Goal: Task Accomplishment & Management: Complete application form

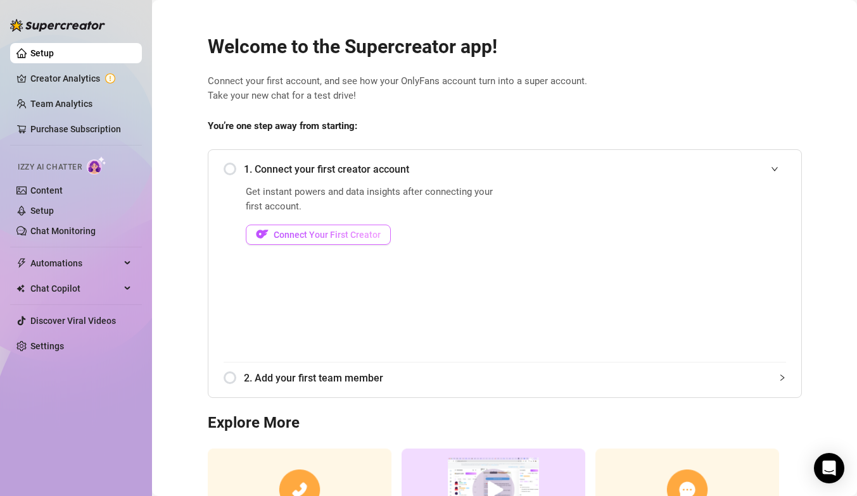
scroll to position [3, 0]
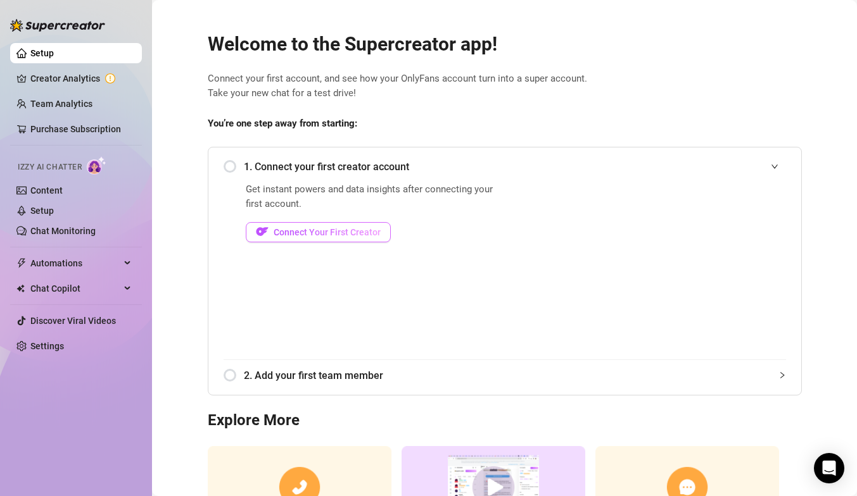
click at [299, 236] on span "Connect Your First Creator" at bounding box center [327, 232] width 107 height 10
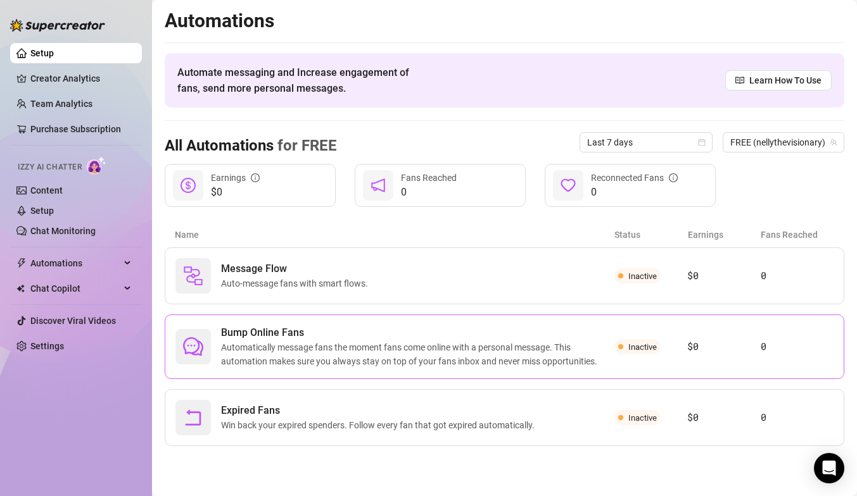
click at [646, 352] on span "Inactive" at bounding box center [637, 346] width 46 height 15
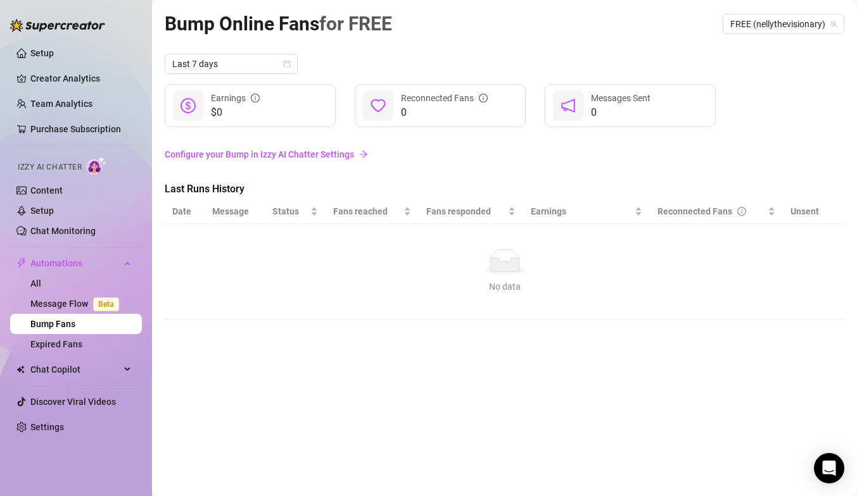
click at [273, 152] on link "Configure your Bump in Izzy AI Chatter Settings" at bounding box center [504, 155] width 679 height 14
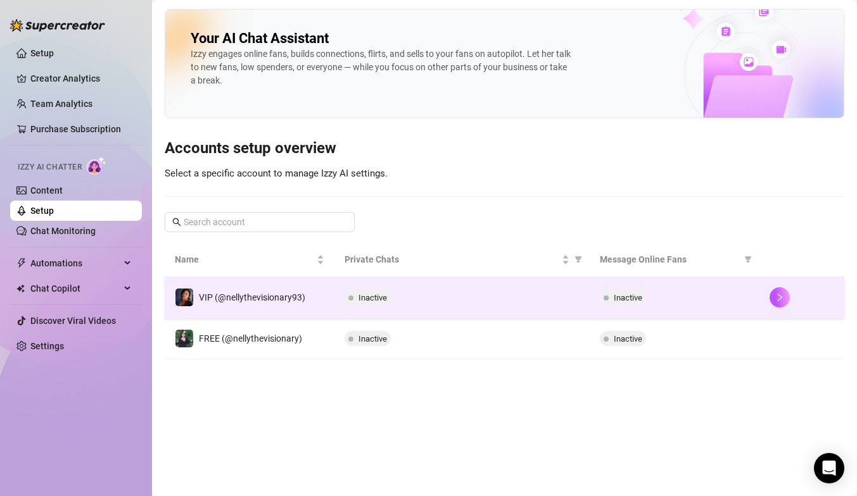
click at [395, 292] on div "Inactive" at bounding box center [369, 297] width 51 height 15
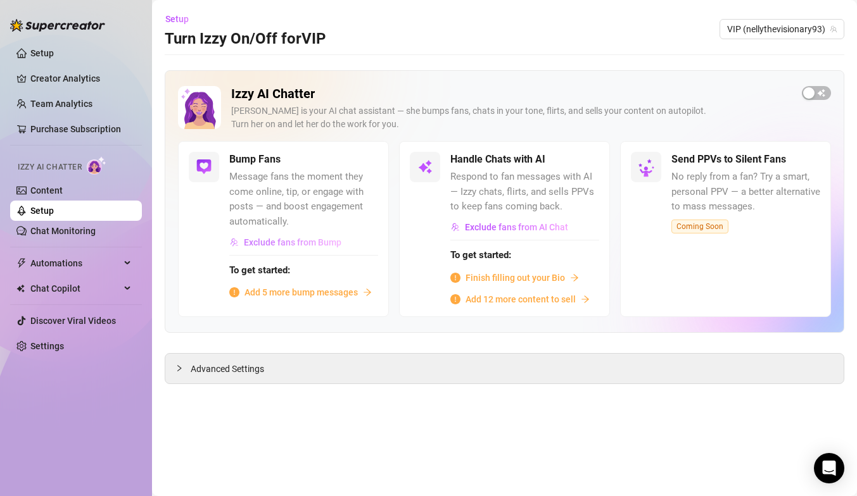
click at [334, 243] on span "Exclude fans from Bump" at bounding box center [293, 242] width 98 height 10
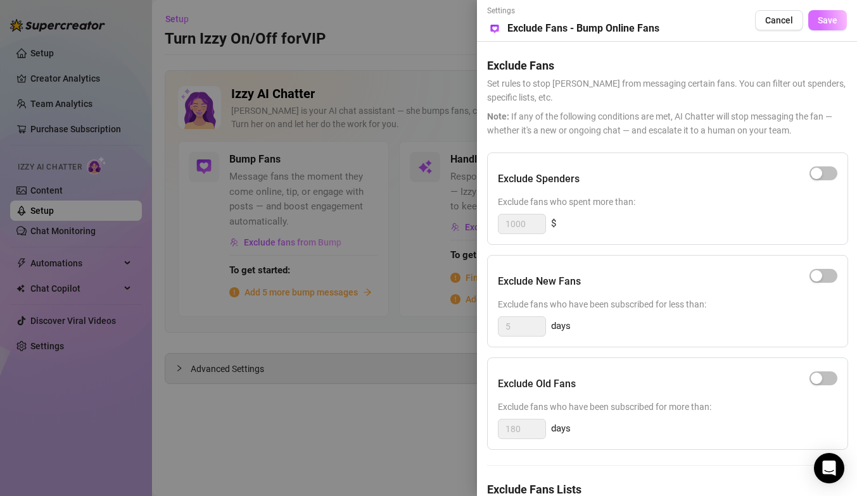
click at [827, 20] on span "Save" at bounding box center [827, 20] width 20 height 10
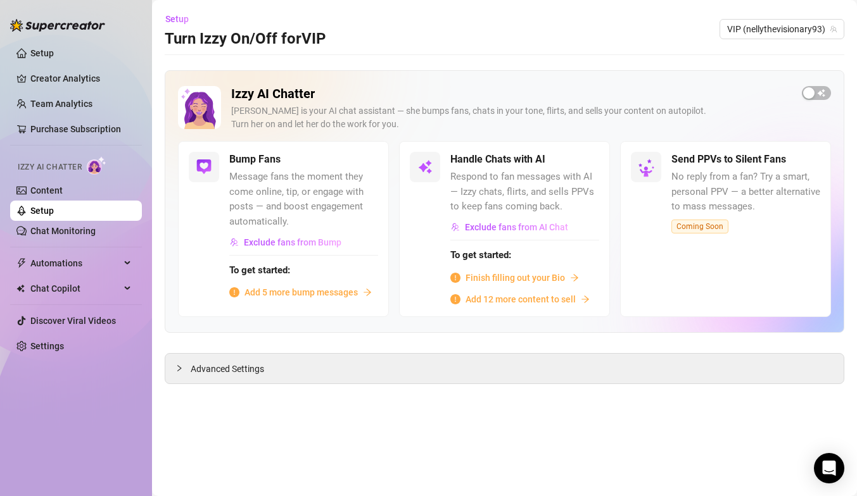
click at [309, 293] on span "Add 5 more bump messages" at bounding box center [300, 293] width 113 height 14
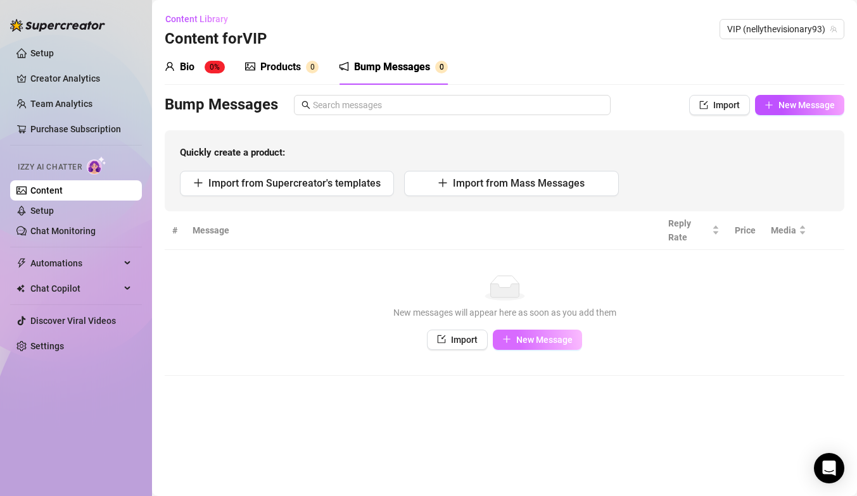
click at [548, 339] on span "New Message" at bounding box center [544, 340] width 56 height 10
type textarea "Type your message here..."
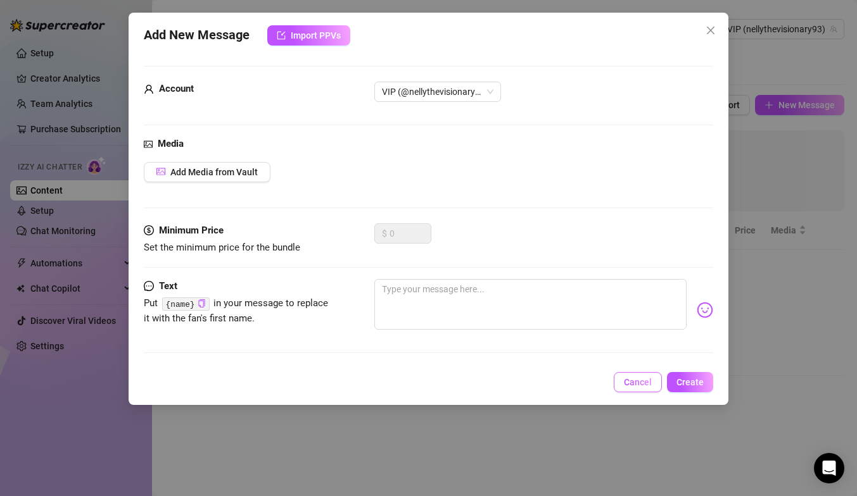
click at [654, 384] on button "Cancel" at bounding box center [638, 382] width 48 height 20
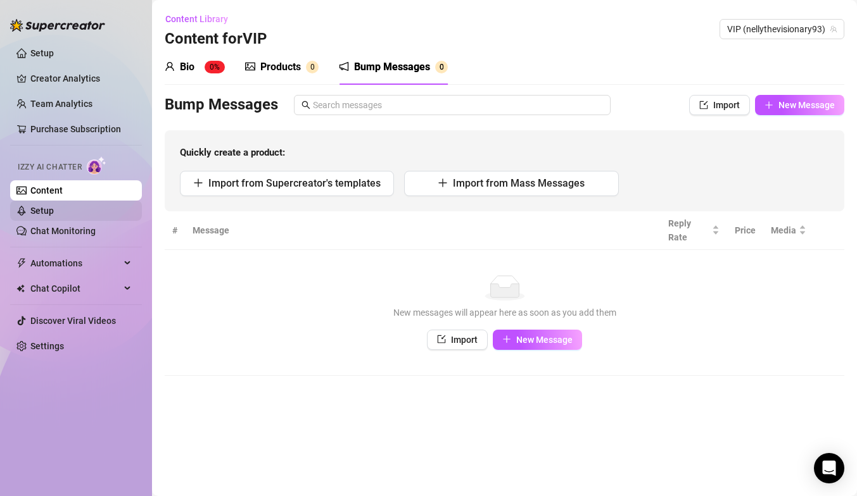
click at [54, 212] on link "Setup" at bounding box center [41, 211] width 23 height 10
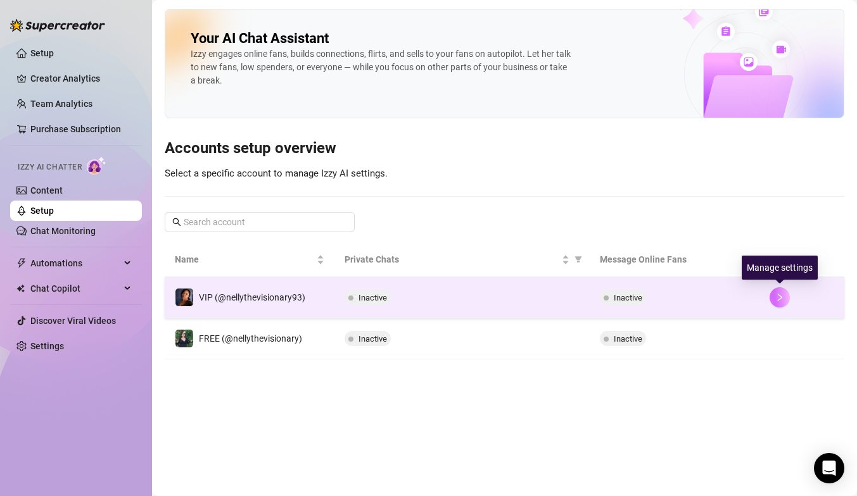
click at [783, 299] on icon "right" at bounding box center [779, 297] width 9 height 9
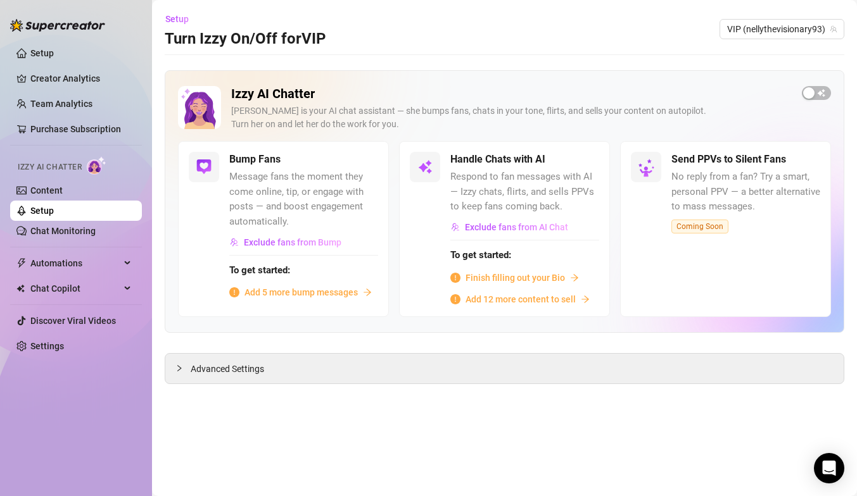
click at [552, 275] on span "Finish filling out your Bio" at bounding box center [514, 278] width 99 height 14
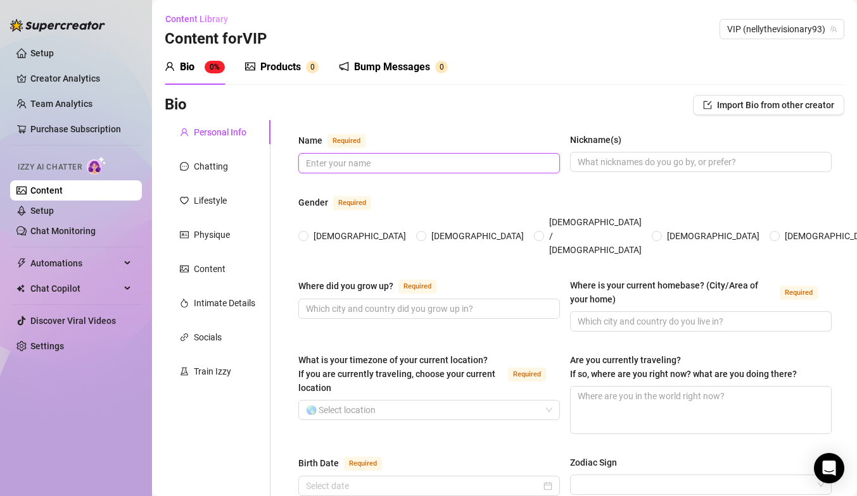
click at [458, 160] on input "Name Required" at bounding box center [428, 163] width 244 height 14
type input "[PERSON_NAME]"
type input "N"
click at [307, 231] on span at bounding box center [303, 236] width 10 height 10
click at [306, 233] on input "[DEMOGRAPHIC_DATA]" at bounding box center [303, 237] width 5 height 8
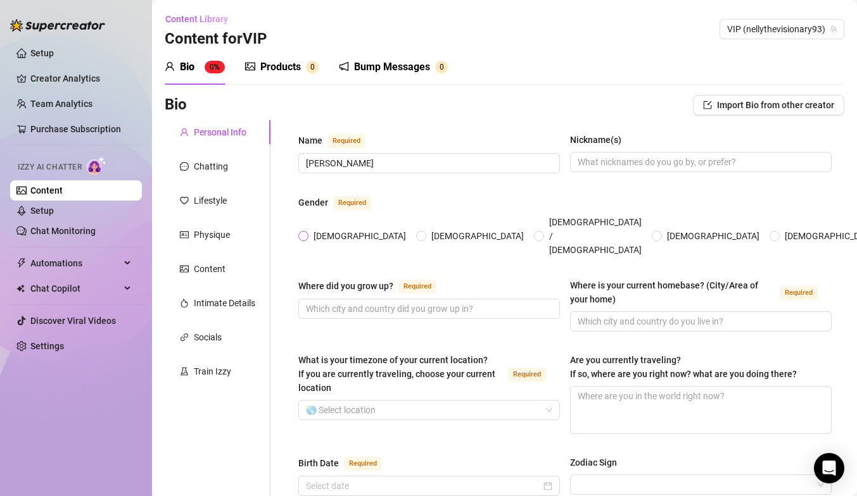
radio input "true"
click at [337, 302] on input "Where did you grow up? Required" at bounding box center [428, 309] width 244 height 14
type input "[GEOGRAPHIC_DATA]"
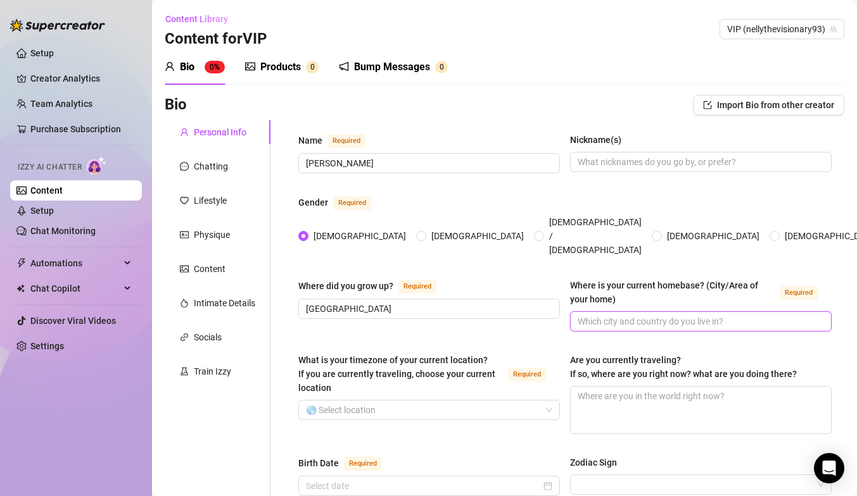
click at [609, 315] on input "Where is your current homebase? (City/Area of your home) Required" at bounding box center [699, 322] width 244 height 14
type input "[GEOGRAPHIC_DATA]"
click at [533, 401] on input "What is your timezone of your current location? If you are currently traveling,…" at bounding box center [423, 410] width 235 height 19
click at [539, 401] on span at bounding box center [429, 410] width 246 height 19
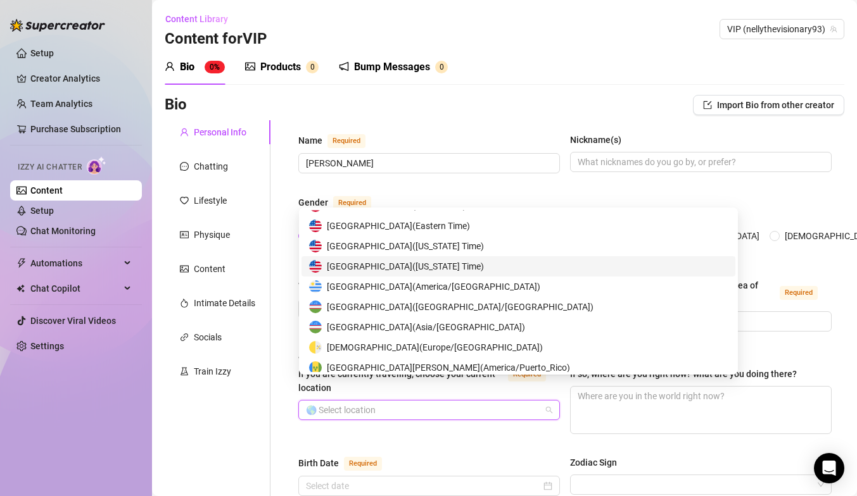
scroll to position [6335, 0]
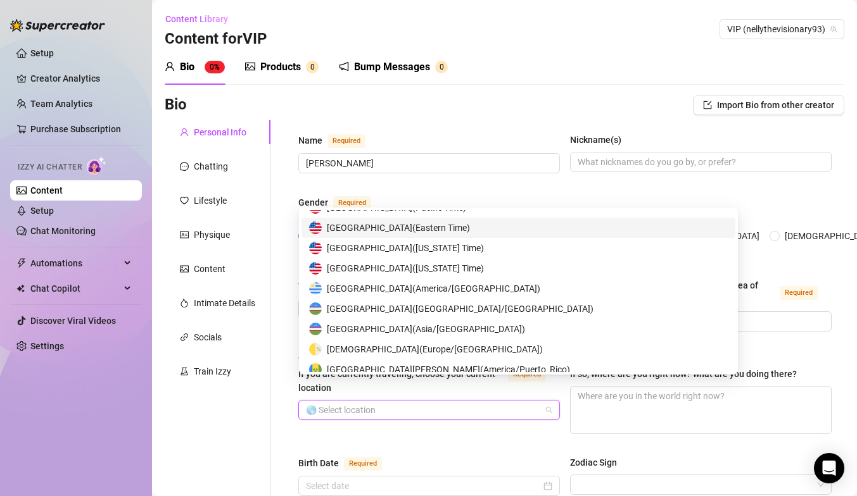
click at [441, 230] on span "United States of America ( Eastern Time )" at bounding box center [398, 228] width 143 height 14
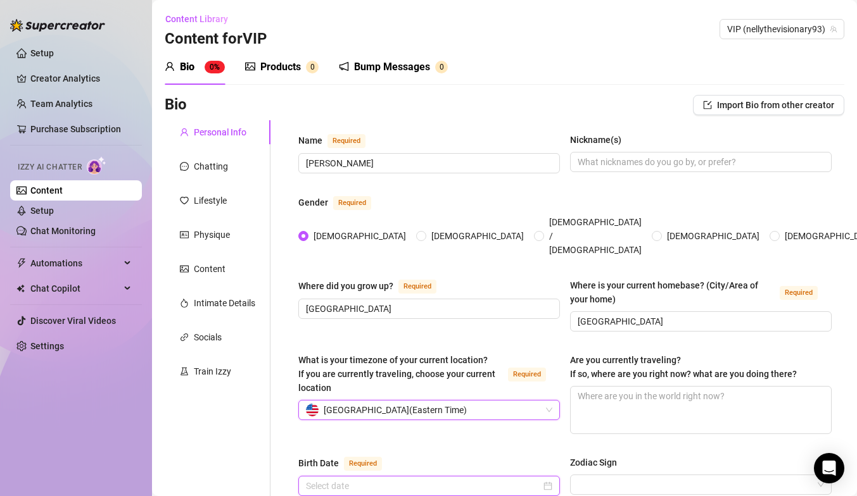
click at [492, 479] on input "Birth Date Required" at bounding box center [423, 486] width 235 height 14
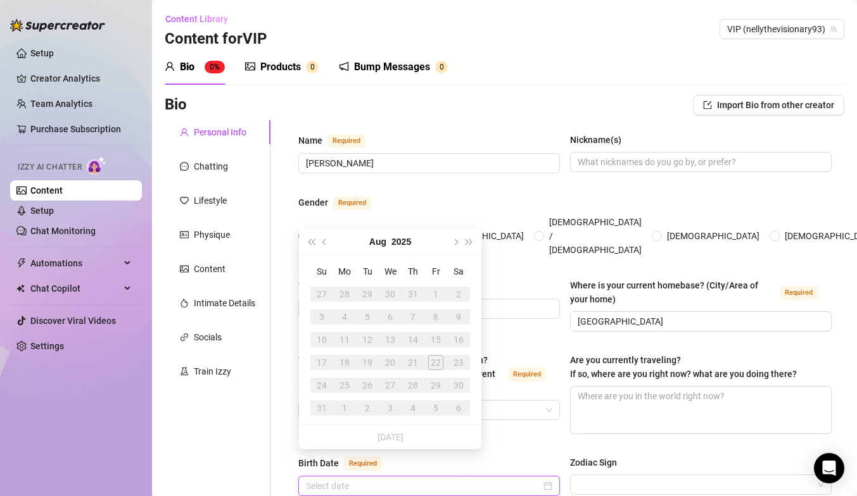
scroll to position [38, 0]
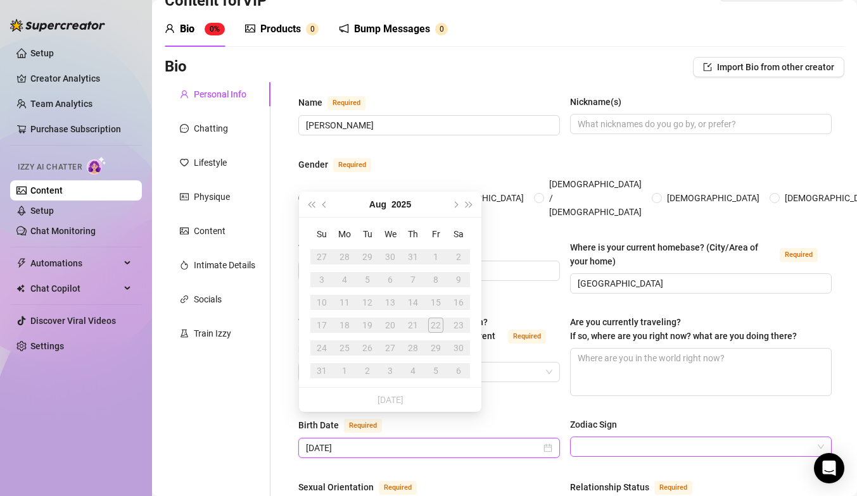
type input "[DATE]"
click at [589, 438] on input "Zodiac Sign" at bounding box center [694, 447] width 235 height 19
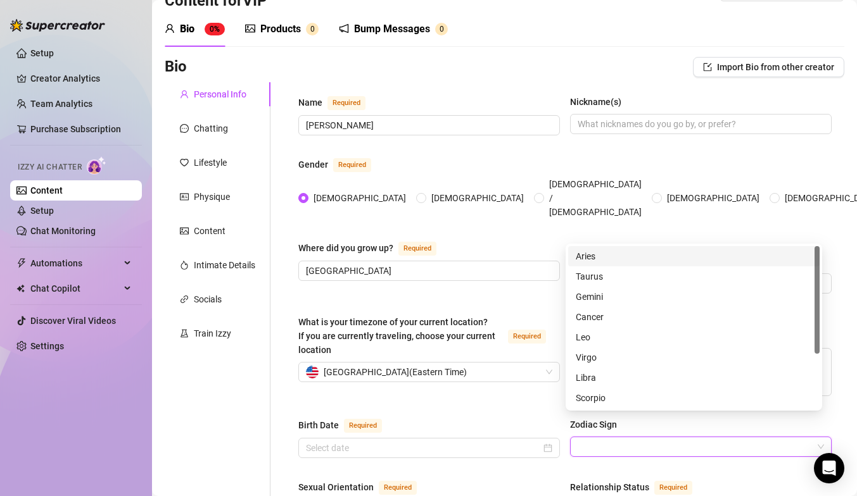
click at [598, 260] on div "Aries" at bounding box center [694, 256] width 236 height 14
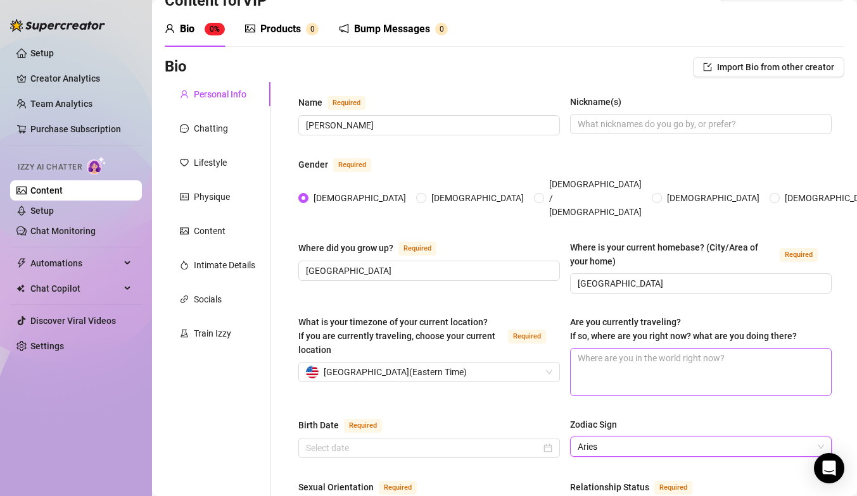
scroll to position [216, 0]
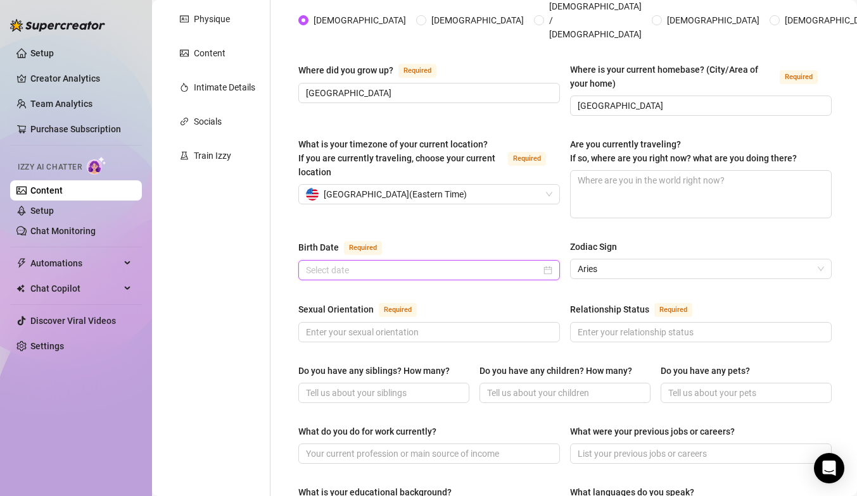
click at [420, 263] on input "Birth Date Required" at bounding box center [423, 270] width 235 height 14
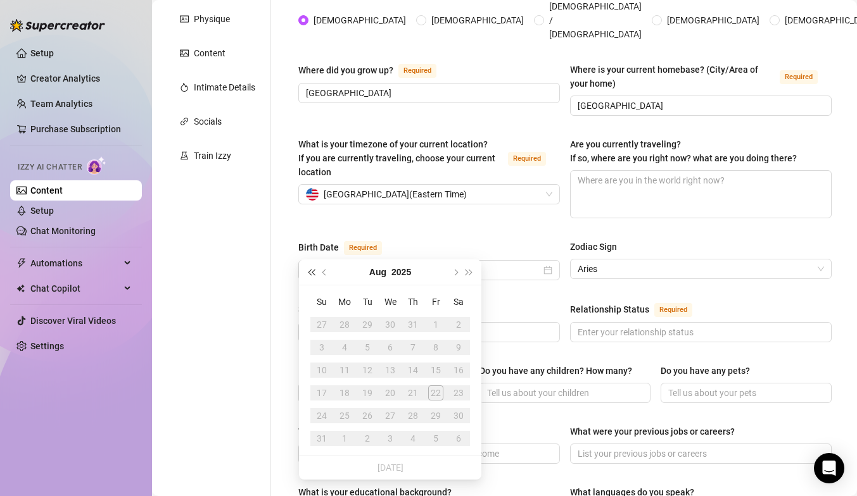
click at [315, 275] on button "Last year (Control + left)" at bounding box center [311, 272] width 14 height 25
click at [314, 275] on button "Last year (Control + left)" at bounding box center [311, 272] width 14 height 25
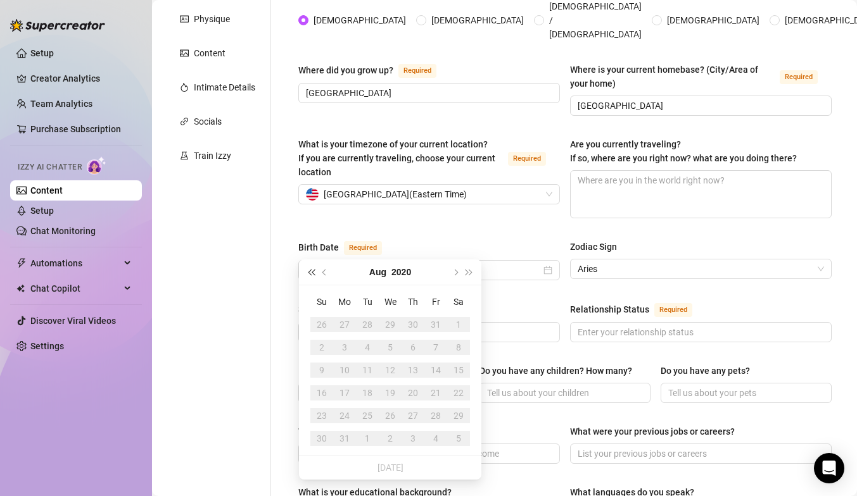
click at [313, 275] on button "Last year (Control + left)" at bounding box center [311, 272] width 14 height 25
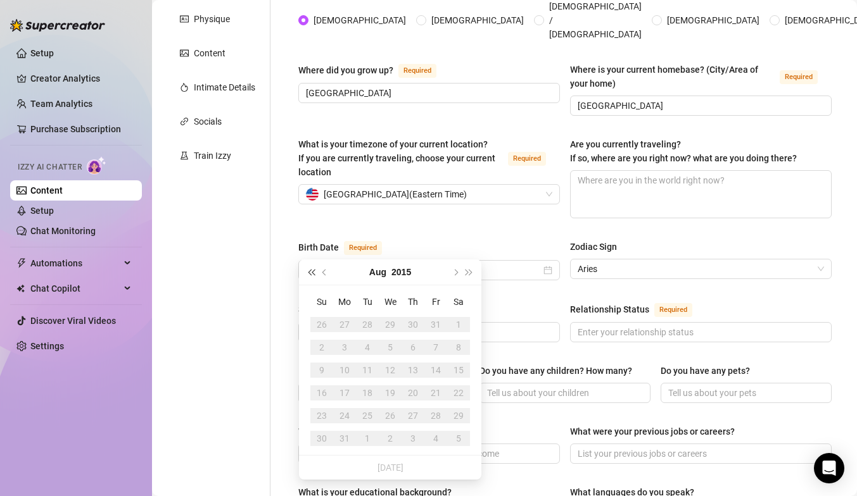
click at [313, 275] on button "Last year (Control + left)" at bounding box center [311, 272] width 14 height 25
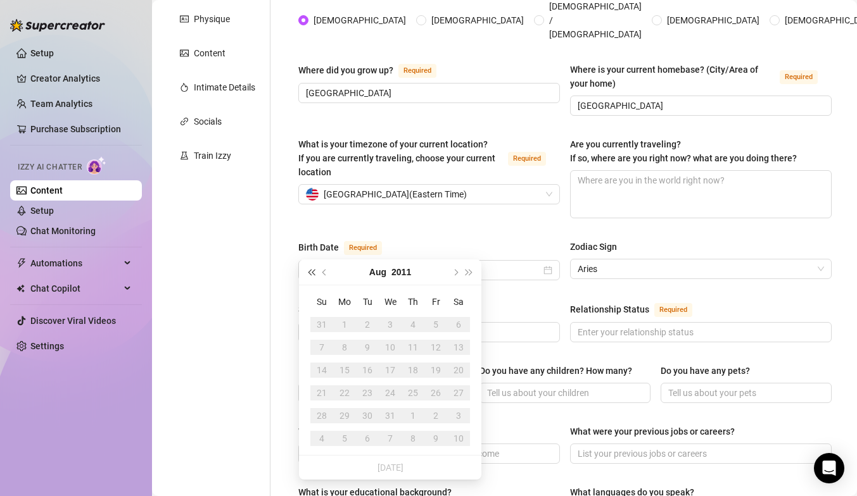
click at [313, 275] on button "Last year (Control + left)" at bounding box center [311, 272] width 14 height 25
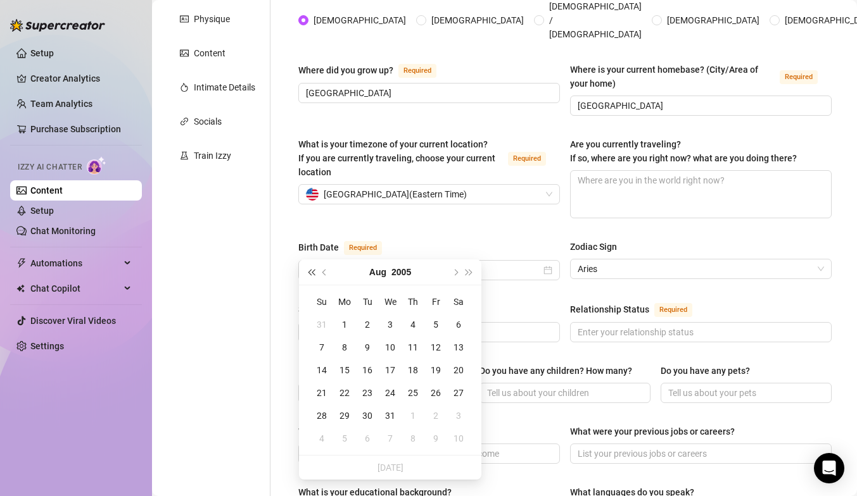
click at [313, 275] on button "Last year (Control + left)" at bounding box center [311, 272] width 14 height 25
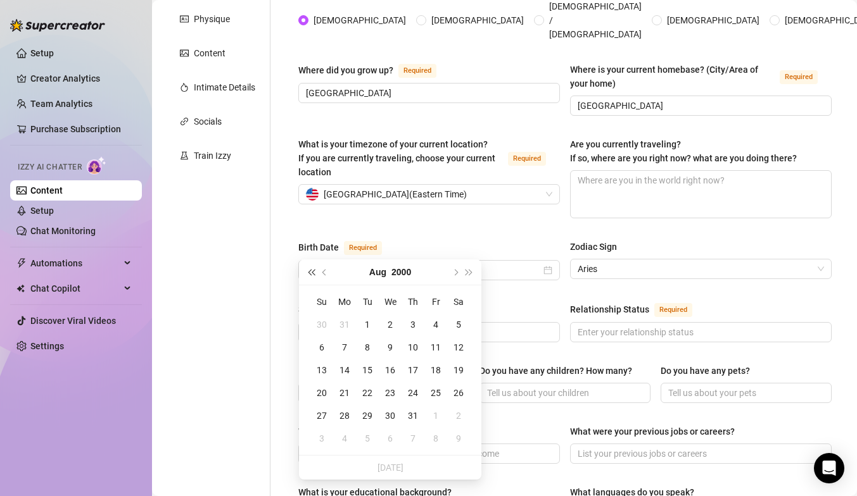
click at [313, 275] on button "Last year (Control + left)" at bounding box center [311, 272] width 14 height 25
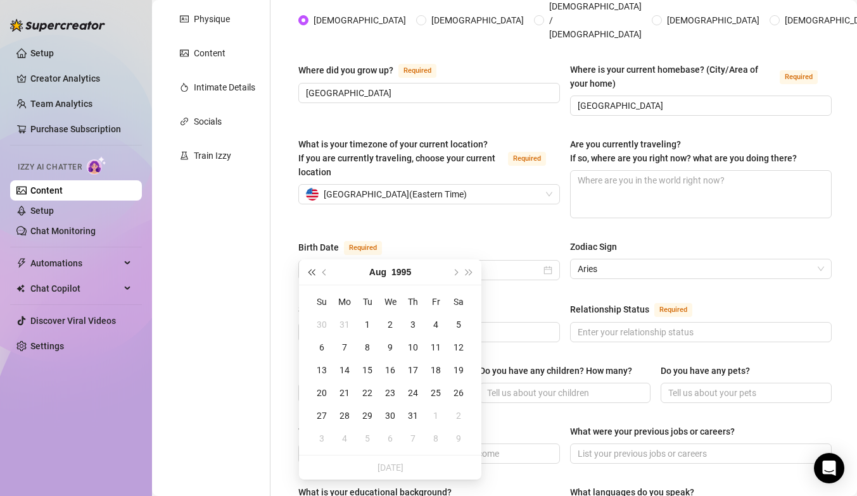
click at [313, 275] on button "Last year (Control + left)" at bounding box center [311, 272] width 14 height 25
click at [324, 274] on span "Previous month (PageUp)" at bounding box center [325, 272] width 6 height 6
click at [324, 275] on button "Previous month (PageUp)" at bounding box center [325, 272] width 14 height 25
click at [322, 275] on button "Previous month (PageUp)" at bounding box center [325, 272] width 14 height 25
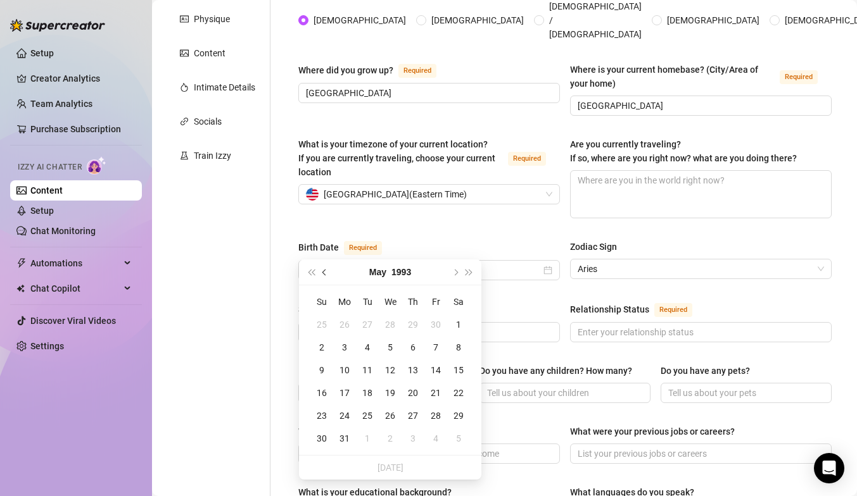
click at [322, 275] on button "Previous month (PageUp)" at bounding box center [325, 272] width 14 height 25
type input "[DATE]"
click at [386, 416] on div "31" at bounding box center [389, 415] width 15 height 15
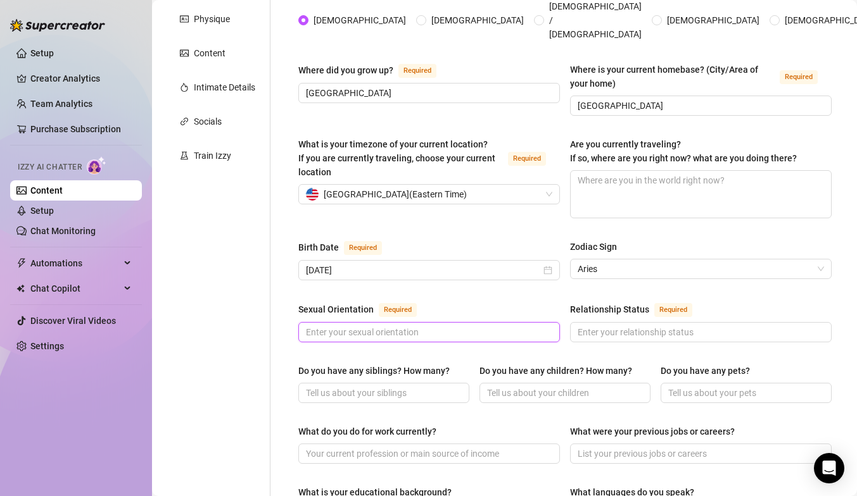
click at [451, 325] on input "Sexual Orientation Required" at bounding box center [428, 332] width 244 height 14
type input "[DEMOGRAPHIC_DATA]"
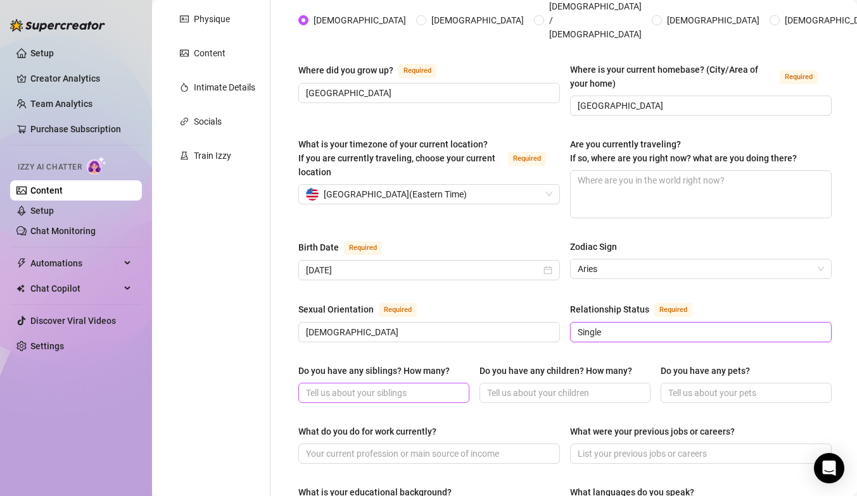
type input "Single"
click at [374, 386] on input "Do you have any siblings? How many?" at bounding box center [382, 393] width 153 height 14
type input "0"
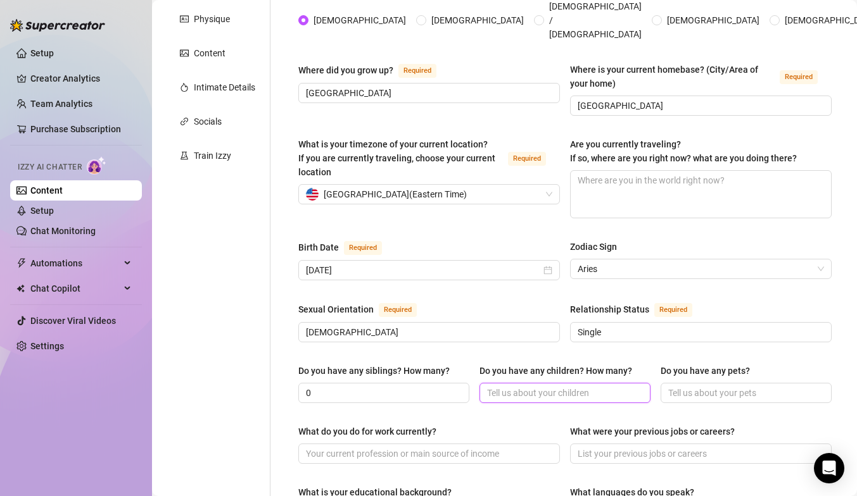
click at [525, 386] on input "Do you have any children? How many?" at bounding box center [563, 393] width 153 height 14
type input "0"
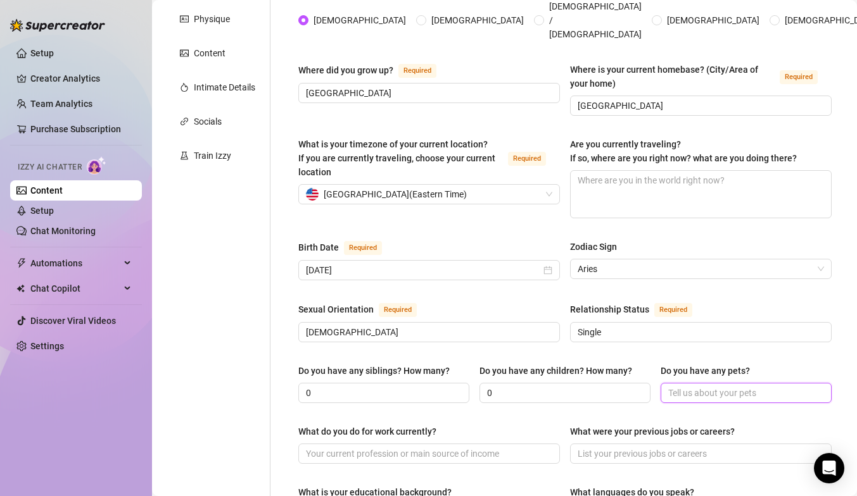
click at [678, 386] on input "Do you have any pets?" at bounding box center [744, 393] width 153 height 14
type input "0"
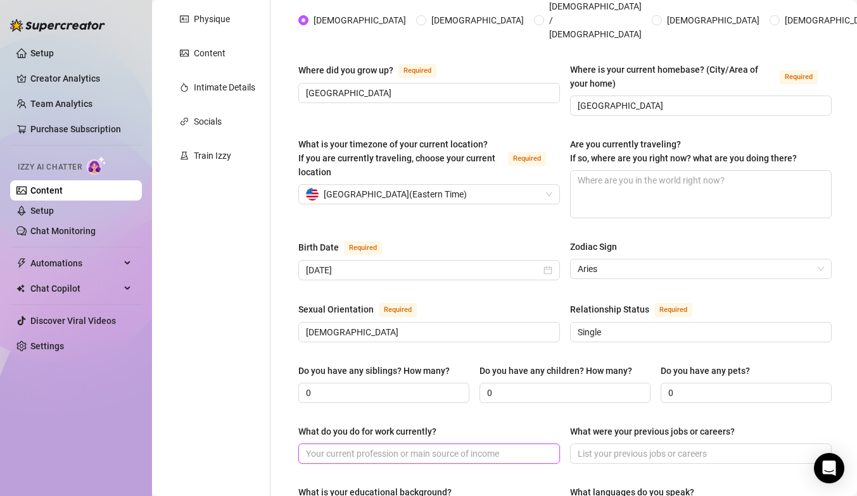
click at [532, 447] on input "What do you do for work currently?" at bounding box center [428, 454] width 244 height 14
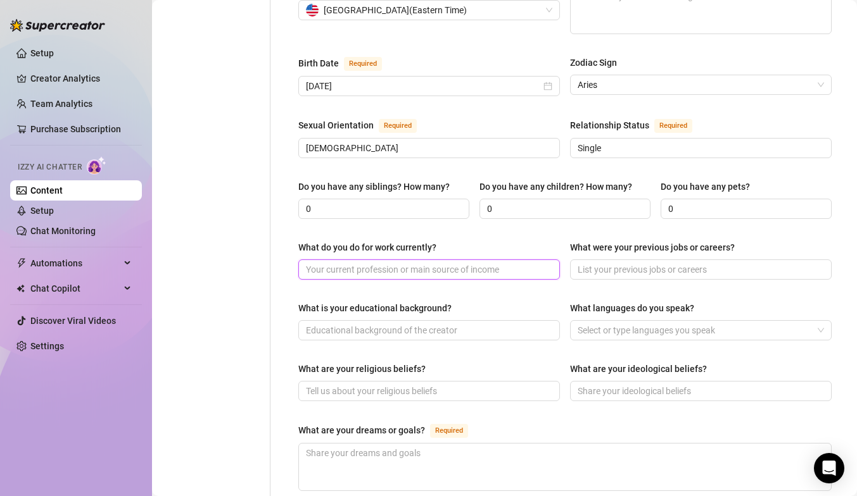
scroll to position [454, 0]
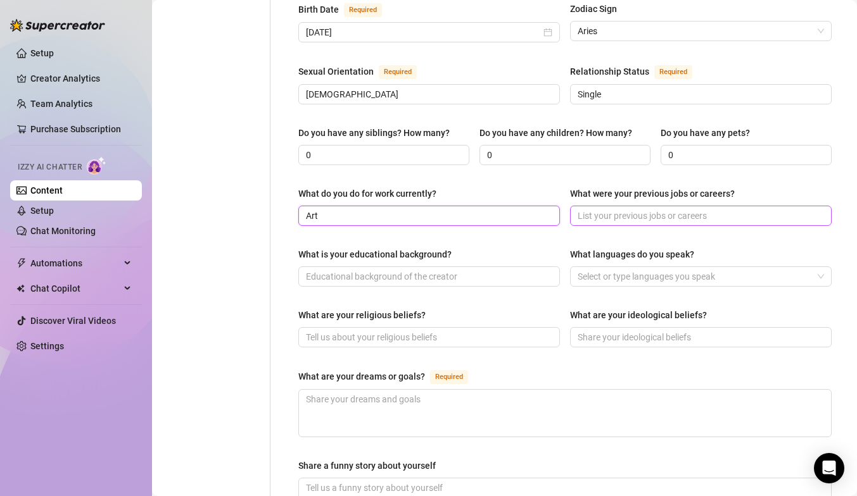
type input "Art"
click at [640, 209] on input "What were your previous jobs or careers?" at bounding box center [699, 216] width 244 height 14
type input "Sales"
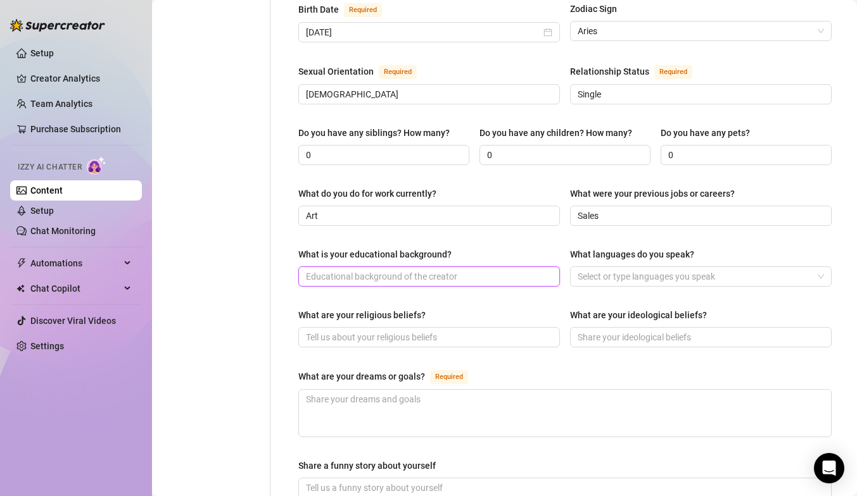
click at [502, 270] on input "What is your educational background?" at bounding box center [428, 277] width 244 height 14
type input "Grad Student"
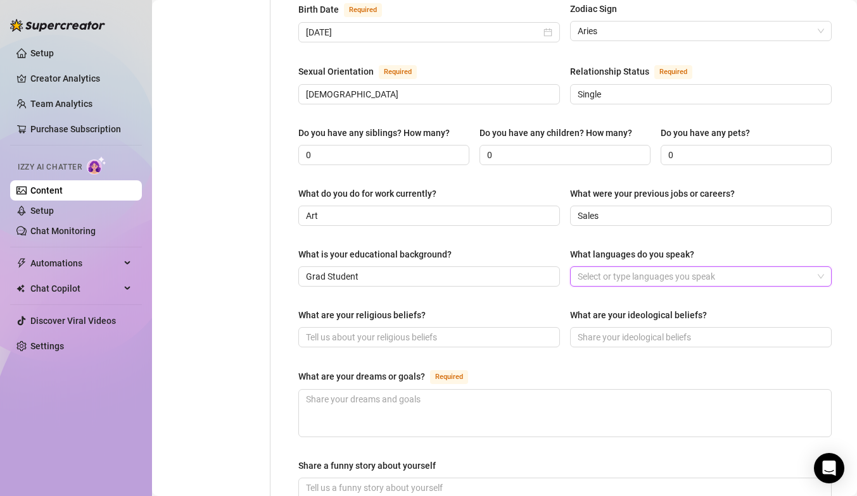
type input "E"
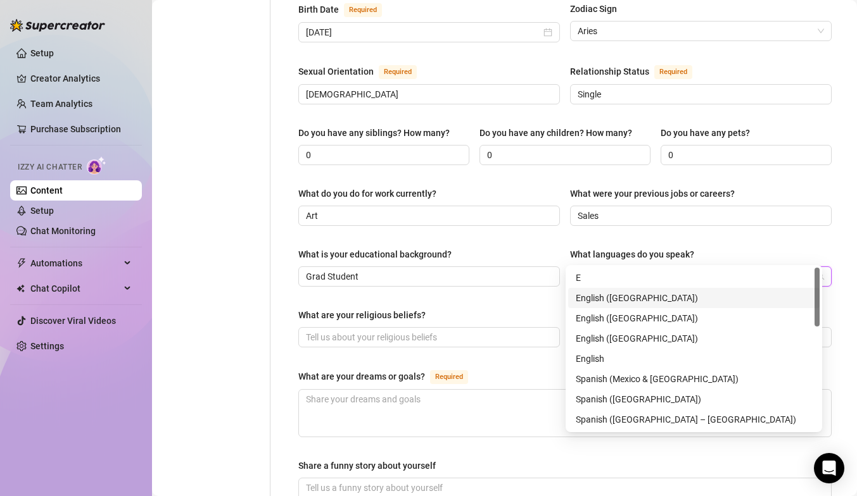
click at [598, 294] on div "English ([GEOGRAPHIC_DATA])" at bounding box center [694, 298] width 236 height 14
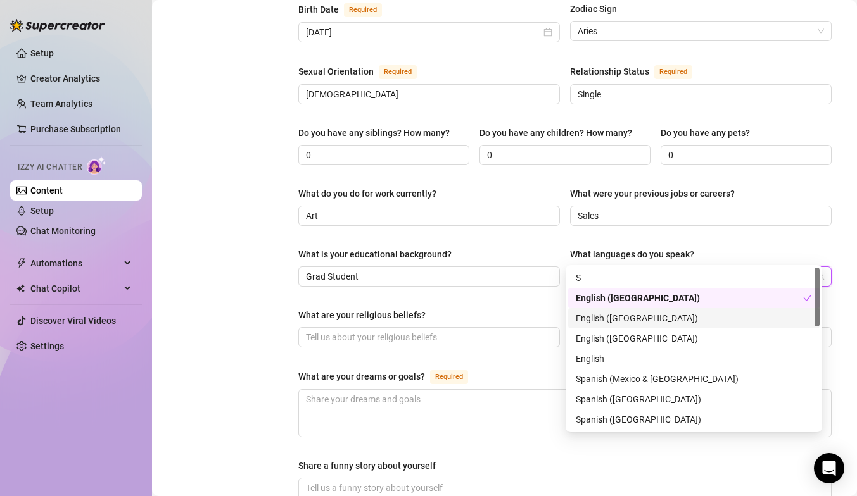
type input "SP"
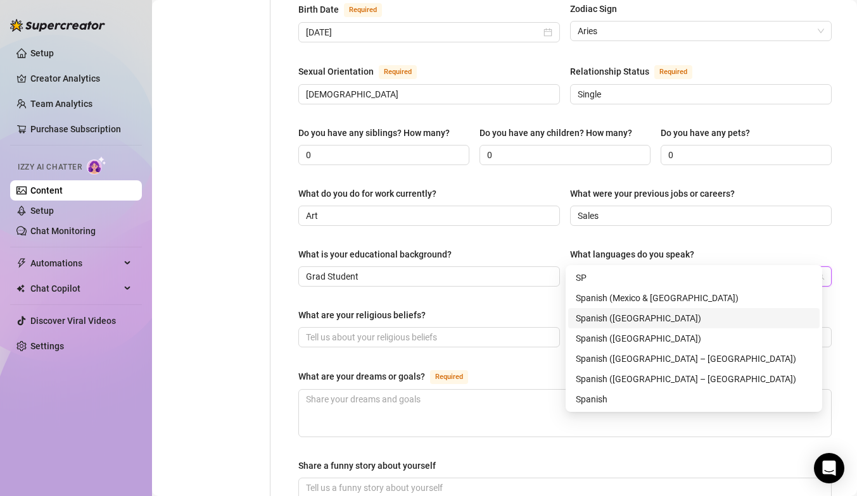
click at [606, 322] on div "Spanish ([GEOGRAPHIC_DATA])" at bounding box center [694, 319] width 236 height 14
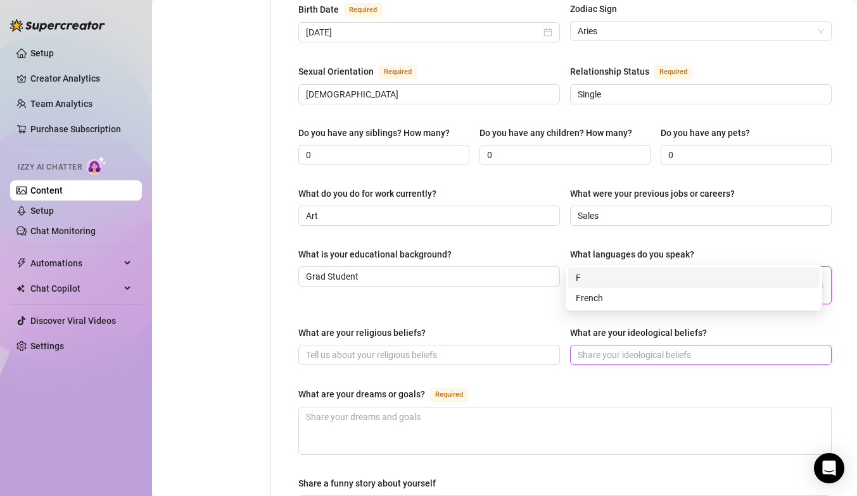
type input "FR"
click at [617, 300] on div "French" at bounding box center [694, 298] width 236 height 14
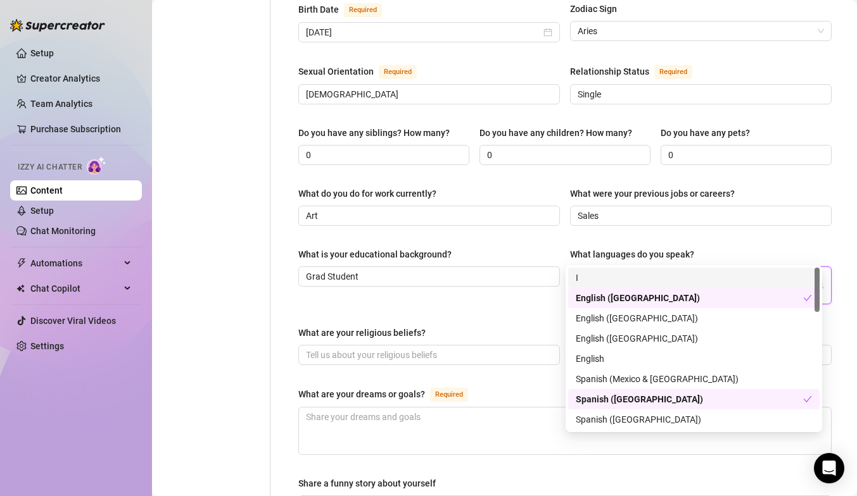
type input "IT"
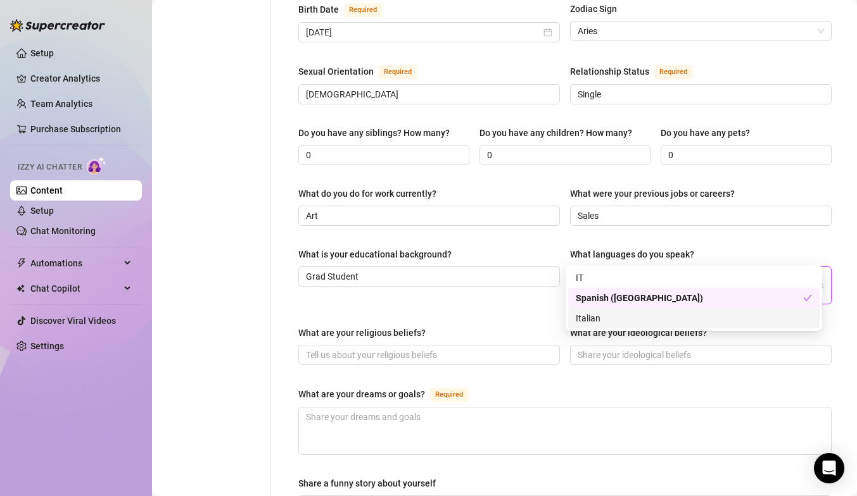
click at [615, 318] on div "Italian" at bounding box center [694, 319] width 236 height 14
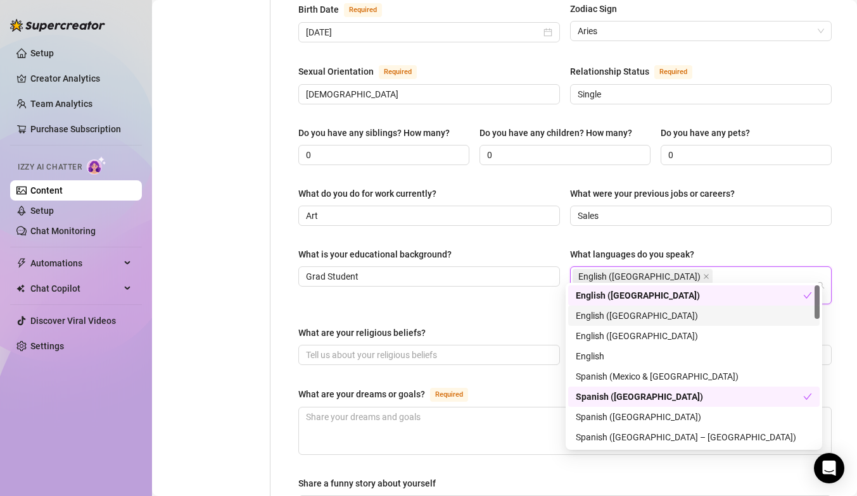
click at [530, 296] on div "Name Required [PERSON_NAME](s) Gender Required [DEMOGRAPHIC_DATA] [DEMOGRAPHIC_…" at bounding box center [564, 206] width 533 height 1054
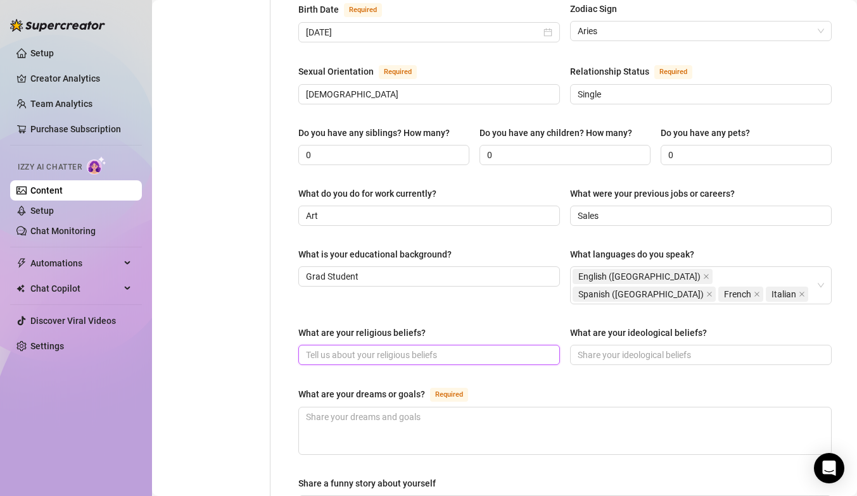
click at [511, 348] on input "What are your religious beliefs?" at bounding box center [428, 355] width 244 height 14
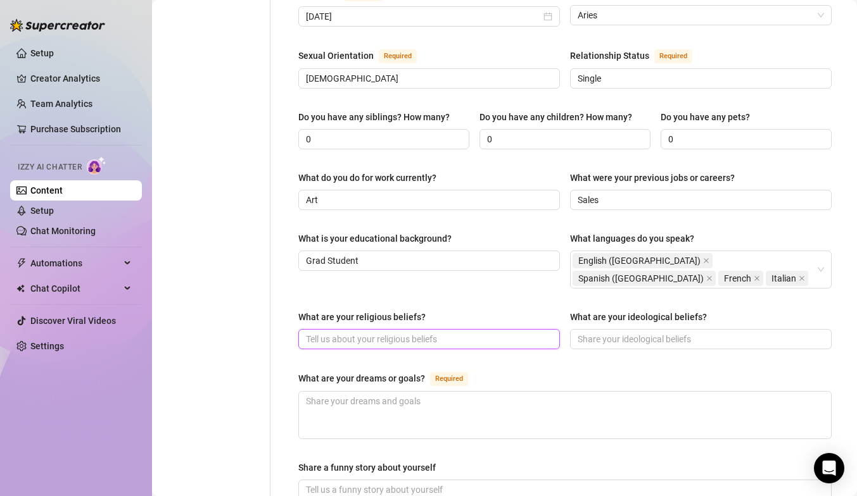
scroll to position [534, 0]
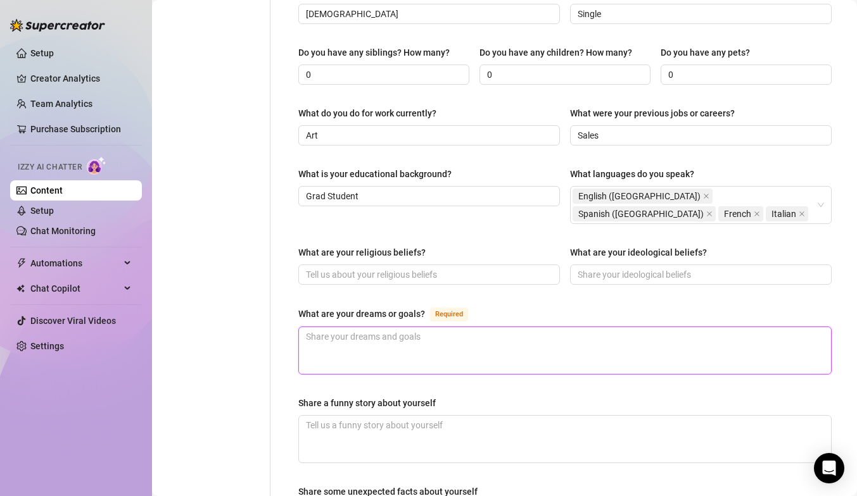
click at [509, 328] on textarea "What are your dreams or goals? Required" at bounding box center [565, 350] width 532 height 47
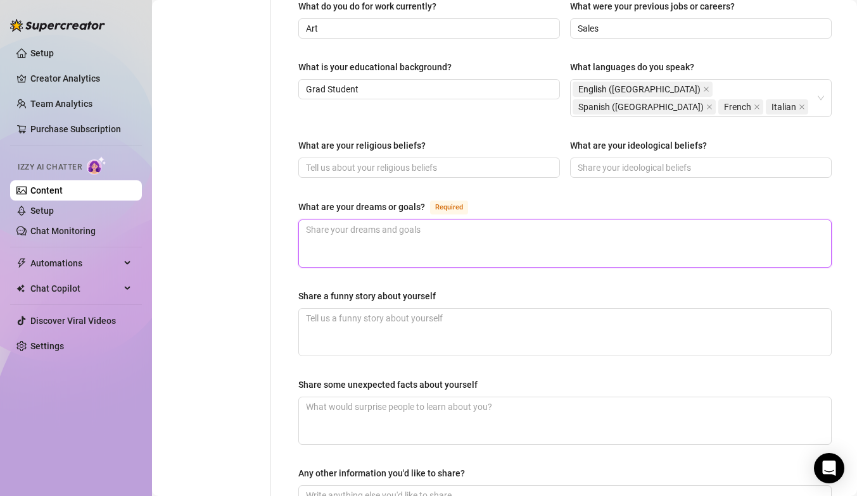
scroll to position [648, 0]
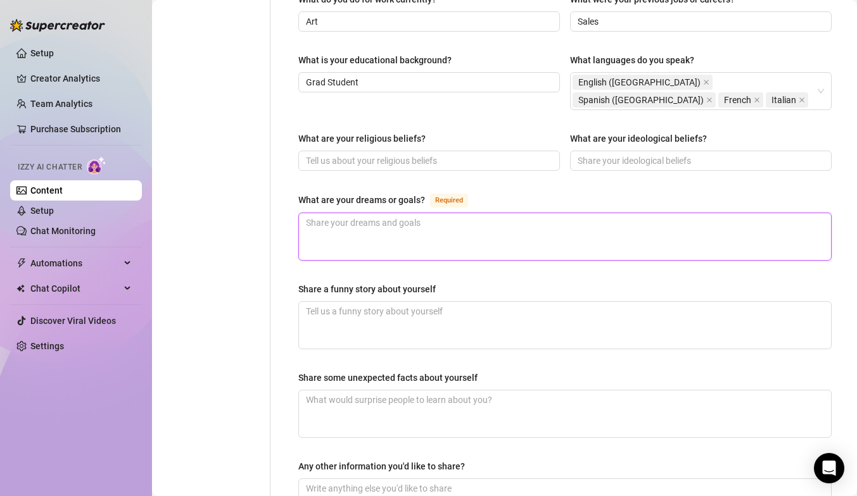
type textarea "I"
type textarea "I w"
type textarea "I wa"
type textarea "I wan"
type textarea "I want"
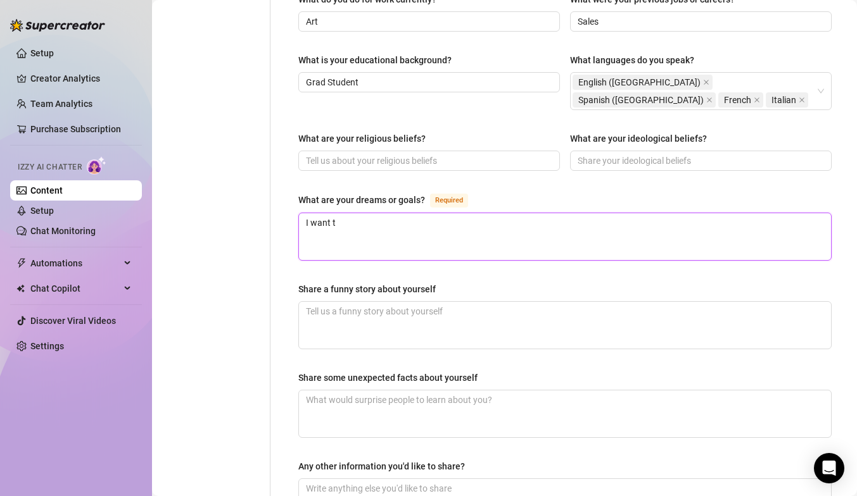
type textarea "I want to"
type textarea "I want to ope"
type textarea "I want to open"
type textarea "I want to open a"
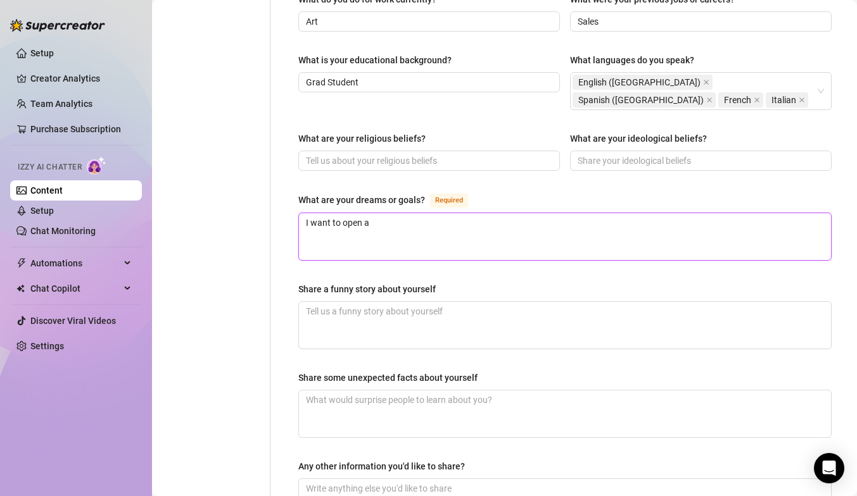
type textarea "I want to open a n"
type textarea "I want to open a non"
type textarea "I want to open a non pr"
type textarea "I want to open a non pro"
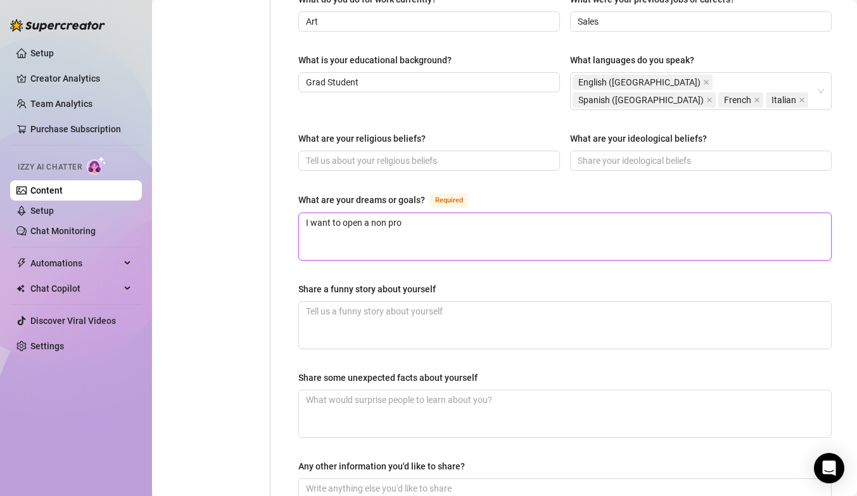
type textarea "I want to open a non prof"
type textarea "I want to open a non profi"
type textarea "I want to open a non profit"
type textarea "I want to open a non profit f"
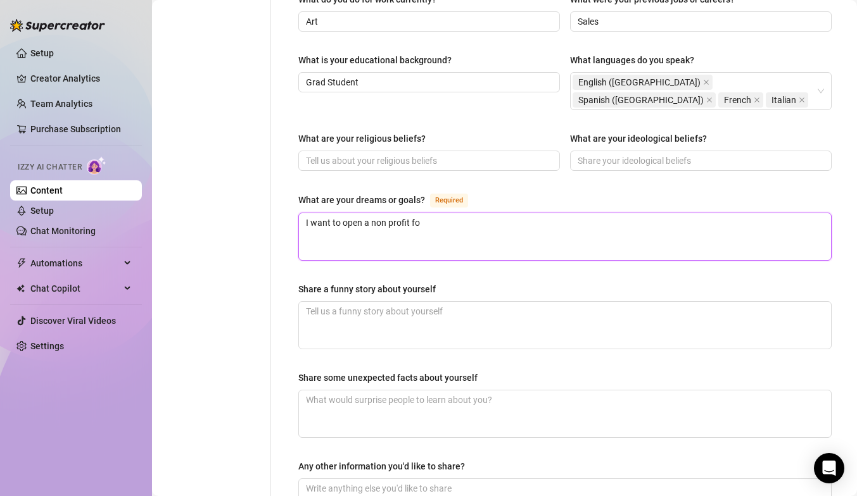
type textarea "I want to open a non profit for"
type textarea "I want to open a non profit for m"
type textarea "I want to open a non profit for me"
type textarea "I want to open a non profit for men"
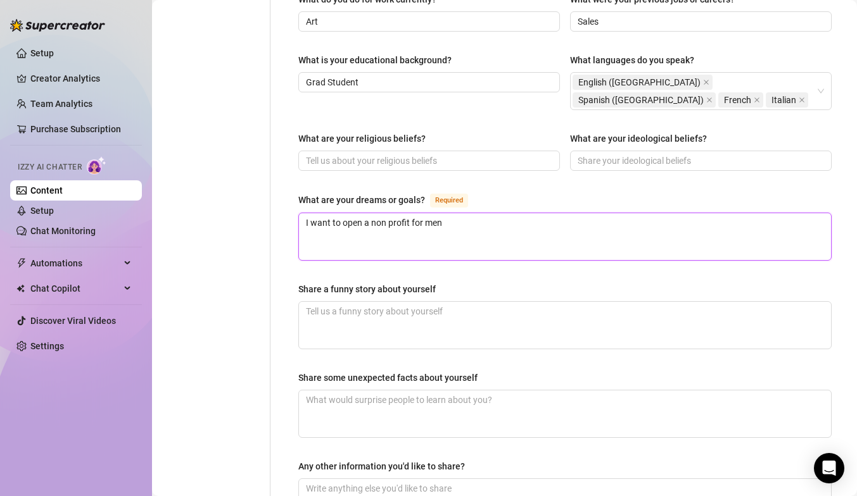
type textarea "I want to open a non profit for ment"
type textarea "I want to open a non profit for mental"
type textarea "I want to open a non profit for menta"
type textarea "I want to open a non profit for ment"
type textarea "I want to open a non profit for m"
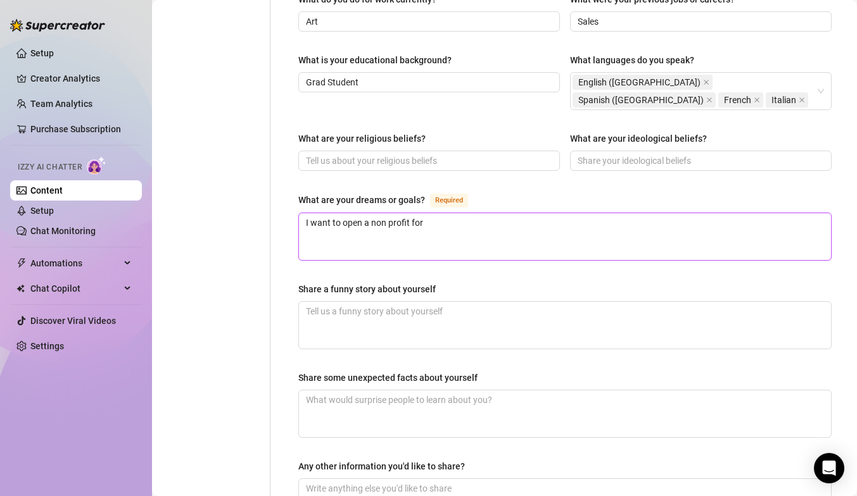
type textarea "I want to open a non profit for"
type textarea "I want to open a non profit f"
type textarea "I want to open a non profit fp"
type textarea "I want to open a non profit f"
type textarea "I want to open a non profit fo"
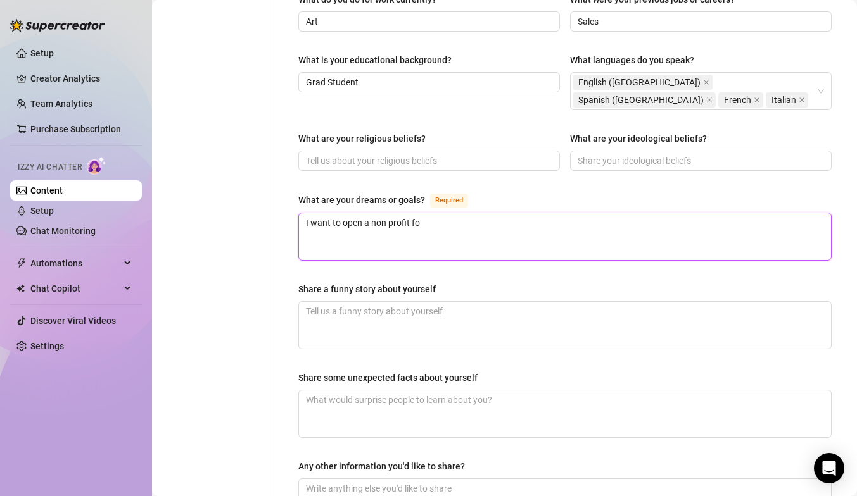
type textarea "I want to open a non profit foc"
type textarea "I want to open a non profit focu"
type textarea "I want to open a non profit focusi"
type textarea "I want to open a non profit focusin"
type textarea "I want to open a non profit focusing"
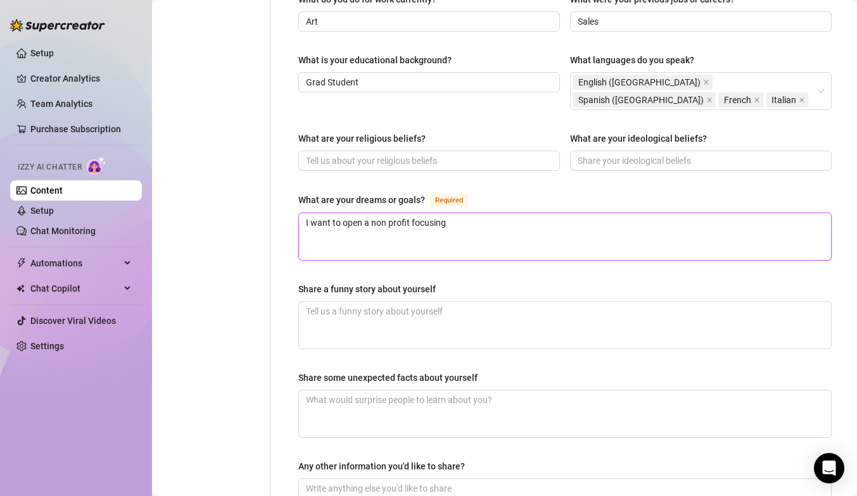
type textarea "I want to open a non profit focusing"
type textarea "I want to open a non profit focusing on"
type textarea "I want to open a non profit focusing on h"
type textarea "I want to open a non profit focusing on he"
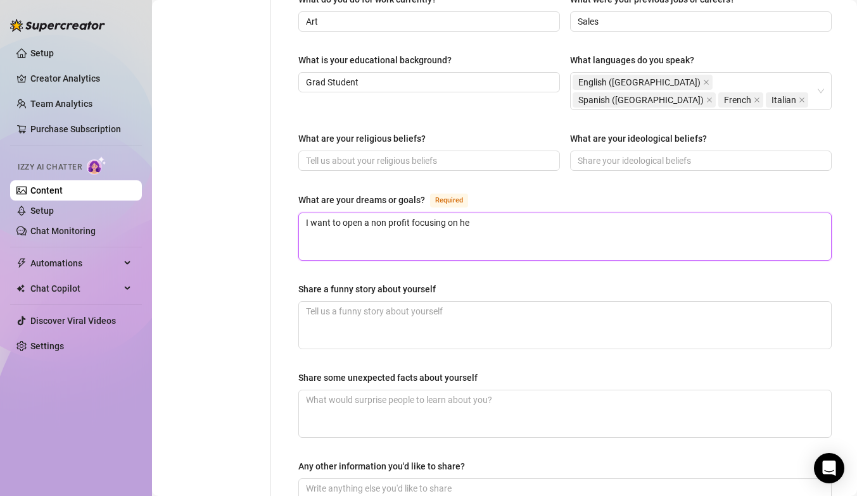
type textarea "I want to open a non profit focusing on hel"
type textarea "I want to open a non profit focusing on help"
type textarea "I want to open a non profit focusing on helpin"
type textarea "I want to open a non profit focusing on helping"
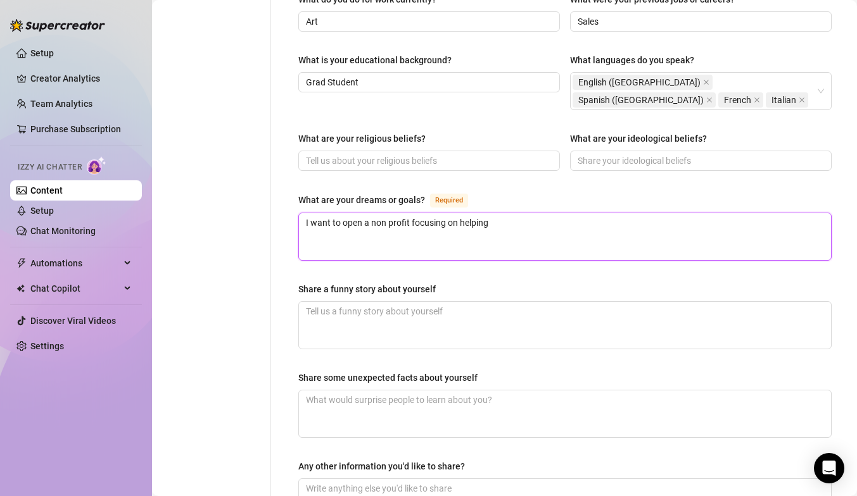
type textarea "I want to open a non profit focusing on helping c"
type textarea "I want to open a non profit focusing on helping com"
type textarea "I want to open a non profit focusing on helping comm"
type textarea "I want to open a non profit focusing on helping commu"
type textarea "I want to open a non profit focusing on helping commun"
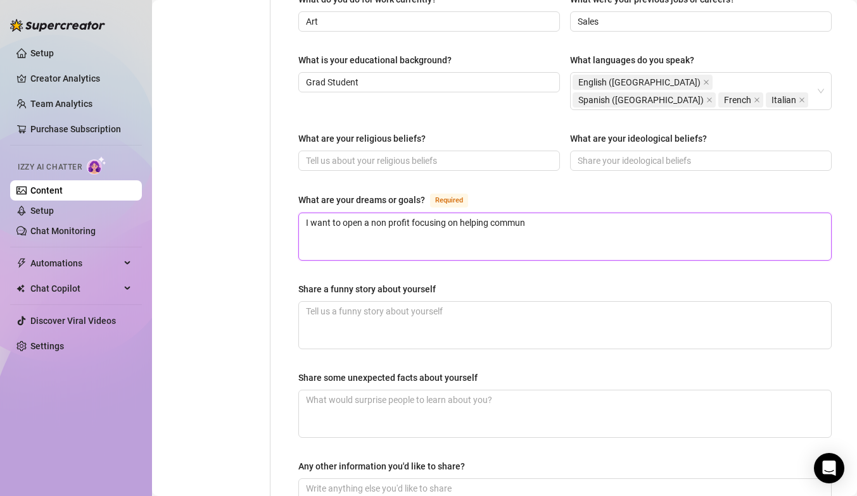
type textarea "I want to open a non profit focusing on helping communi"
type textarea "I want to open a non profit focusing on helping communit"
type textarea "I want to open a non profit focusing on helping communitie"
type textarea "I want to open a non profit focusing on helping communities"
type textarea "I want to open a non profit focusing on helping communities wi"
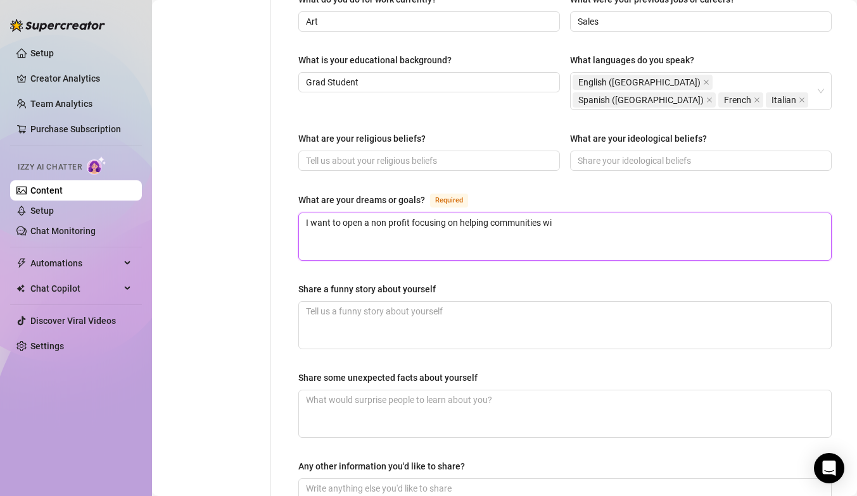
type textarea "I want to open a non profit focusing on helping communities wit"
type textarea "I want to open a non profit focusing on helping communities with"
type textarea "I want to open a non profit focusing on helping communities with m"
type textarea "I want to open a non profit focusing on helping communities with me"
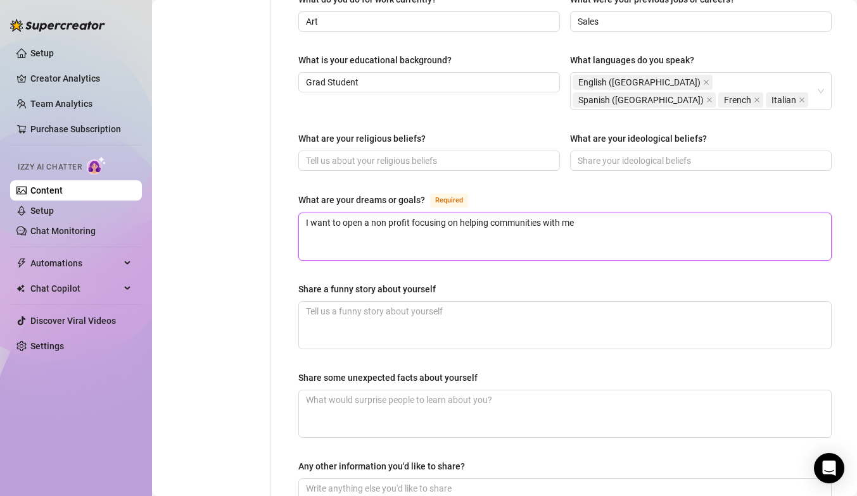
type textarea "I want to open a non profit focusing on helping communities with men"
type textarea "I want to open a non profit focusing on helping communities with ment"
type textarea "I want to open a non profit focusing on helping communities with mental"
type textarea "I want to open a non profit focusing on helping communities with mental h"
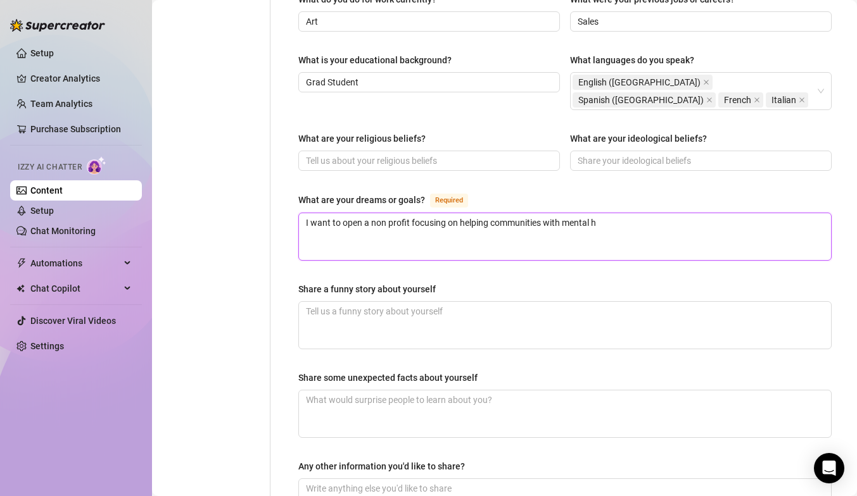
type textarea "I want to open a non profit focusing on helping communities with mental he"
type textarea "I want to open a non profit focusing on helping communities with mental heal"
type textarea "I want to open a non profit focusing on helping communities with mental health"
type textarea "I want to open a non profit focusing on helping communities with mental health."
type textarea "I want to open a non profit focusing on helping communities with mental health.…"
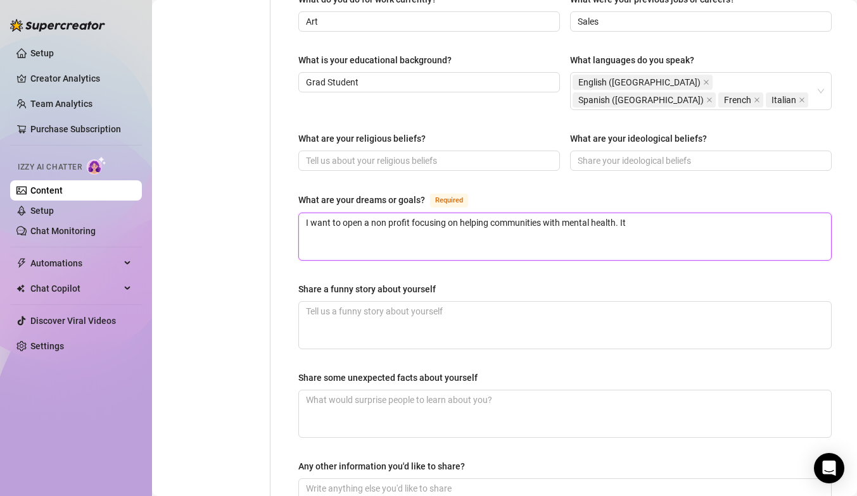
type textarea "I want to open a non profit focusing on helping communities with mental health.…"
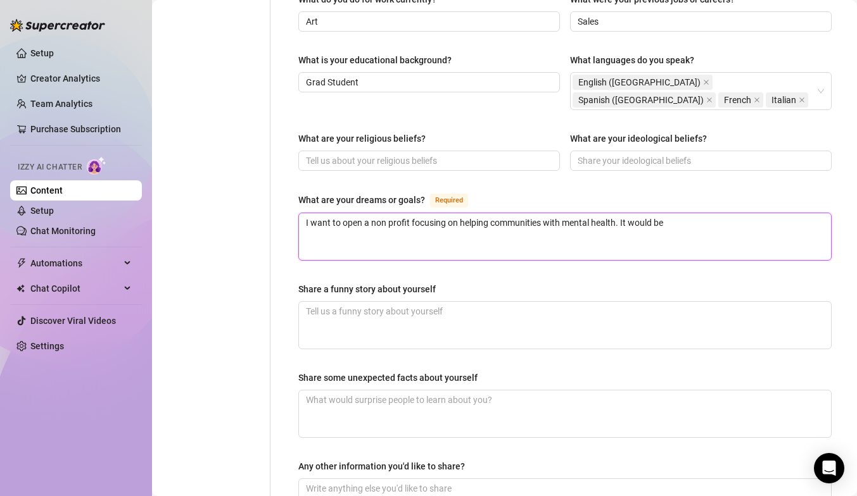
type textarea "I want to open a non profit focusing on helping communities with mental health.…"
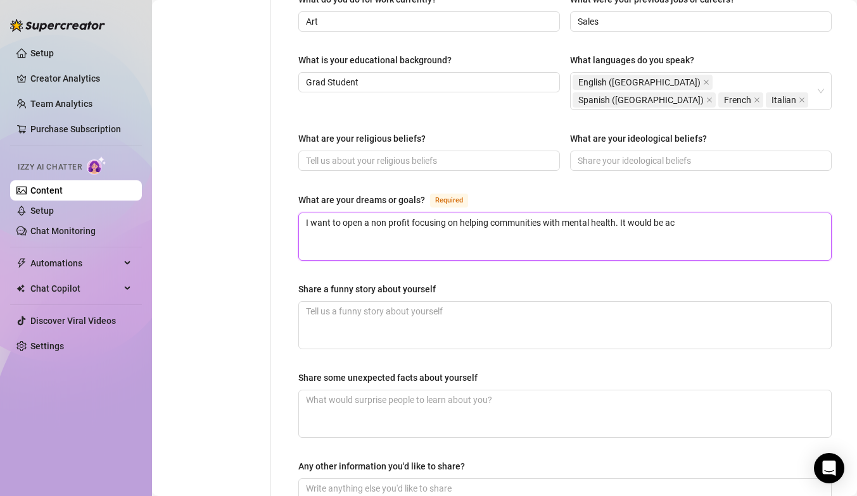
type textarea "I want to open a non profit focusing on helping communities with mental health.…"
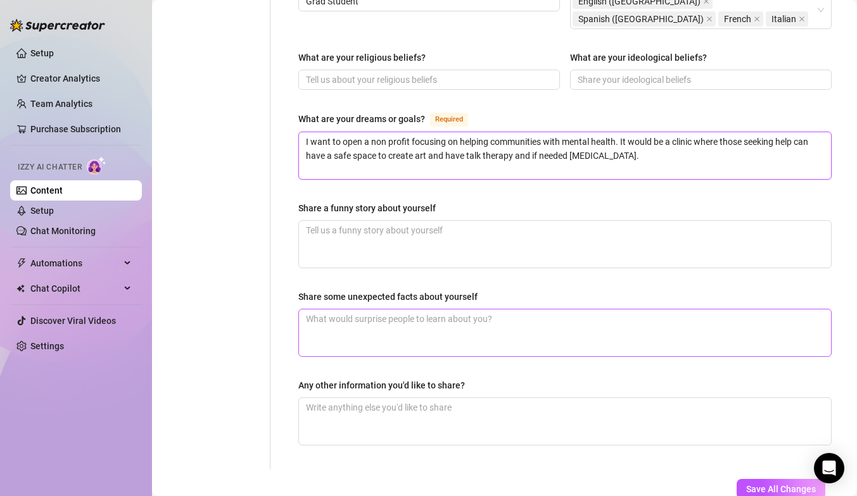
scroll to position [768, 0]
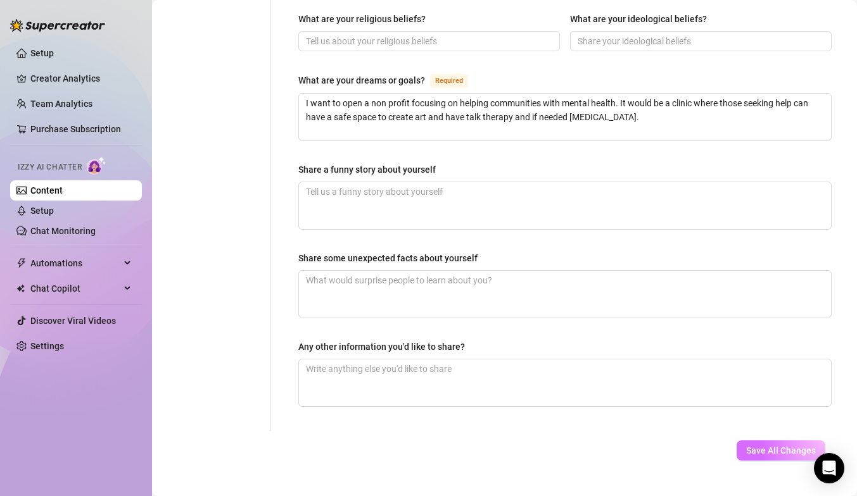
click at [747, 446] on span "Save All Changes" at bounding box center [781, 451] width 70 height 10
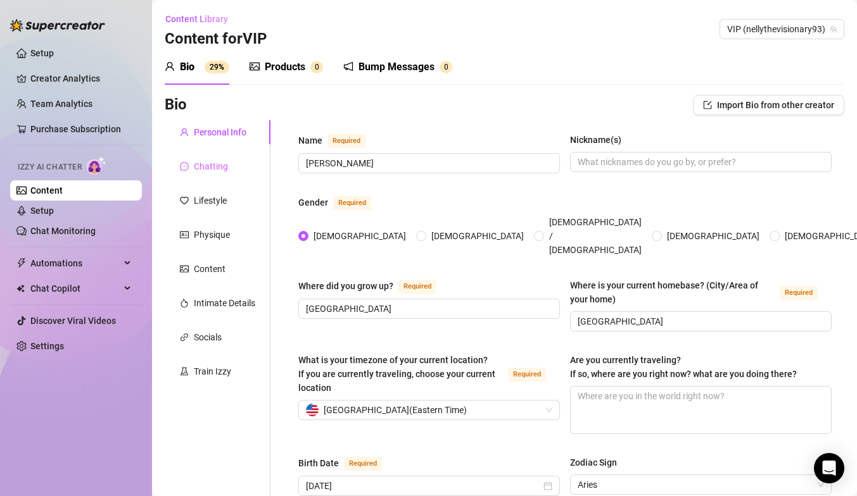
click at [235, 167] on div "Chatting" at bounding box center [218, 167] width 106 height 24
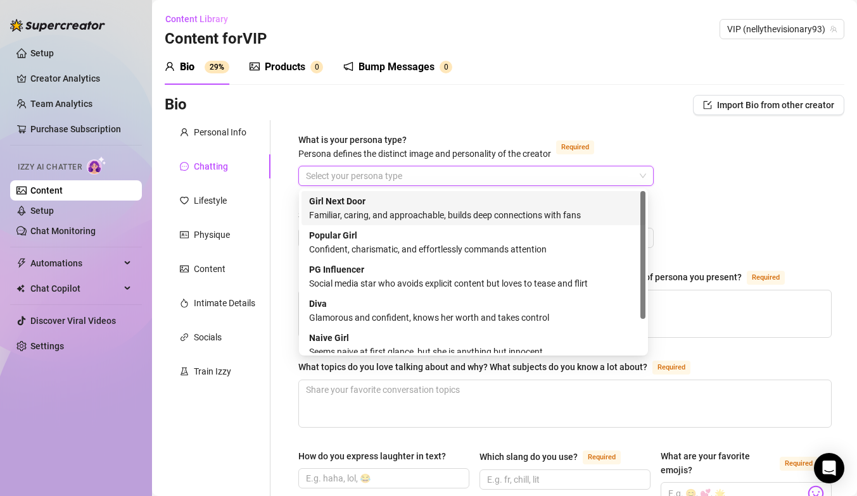
click at [330, 169] on input "What is your persona type? [PERSON_NAME] defines the distinct image and persona…" at bounding box center [470, 176] width 329 height 19
click at [346, 217] on div "Familiar, caring, and approachable, builds deep connections with fans" at bounding box center [473, 215] width 329 height 14
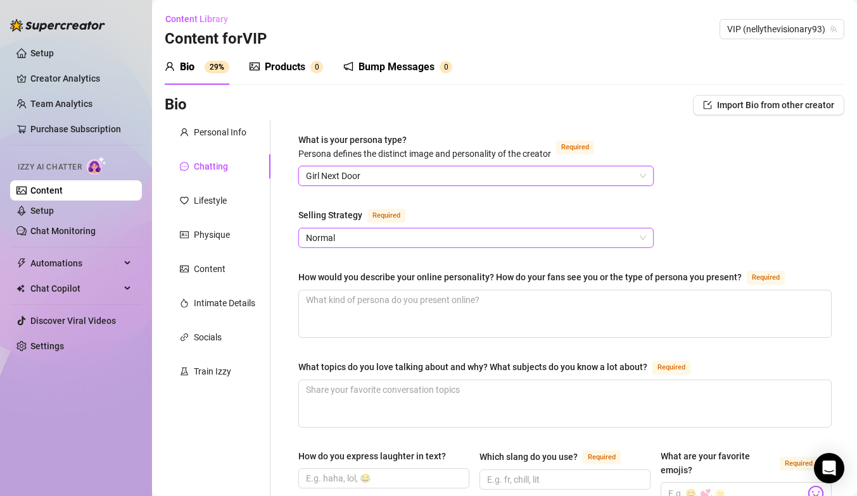
click at [348, 237] on span "Normal" at bounding box center [476, 238] width 340 height 19
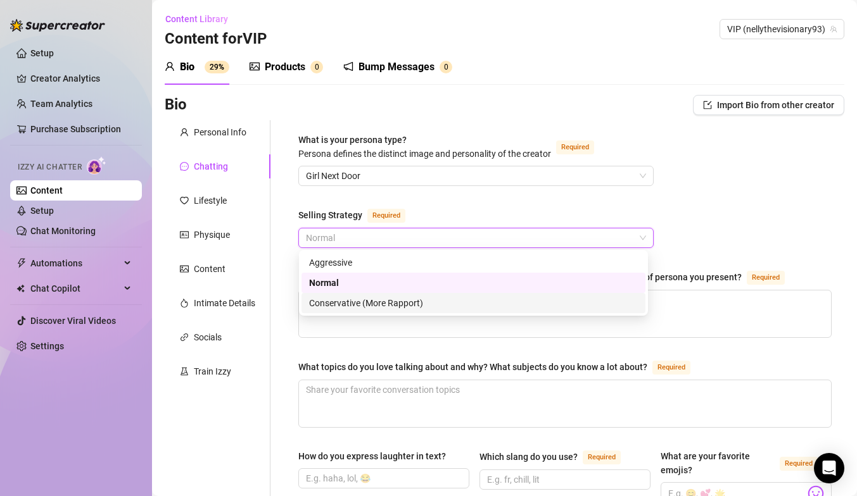
click at [352, 302] on div "Conservative (More Rapport)" at bounding box center [473, 303] width 329 height 14
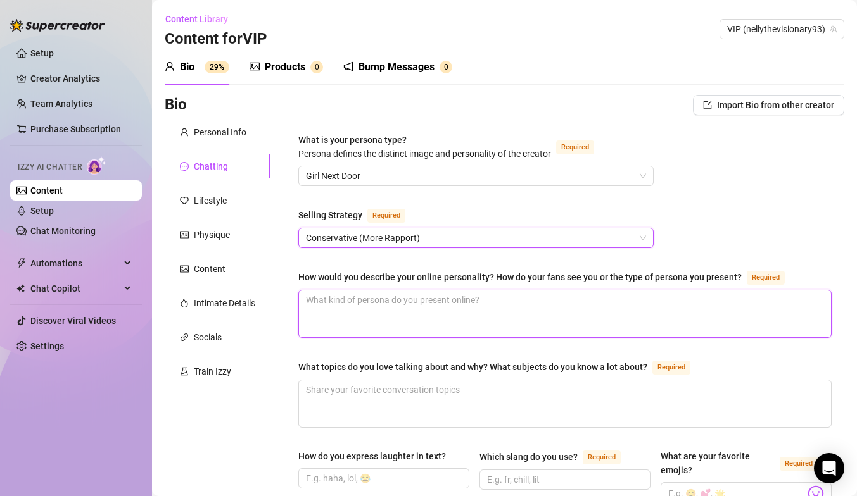
click at [352, 302] on textarea "How would you describe your online personality? How do your fans see you or the…" at bounding box center [565, 314] width 532 height 47
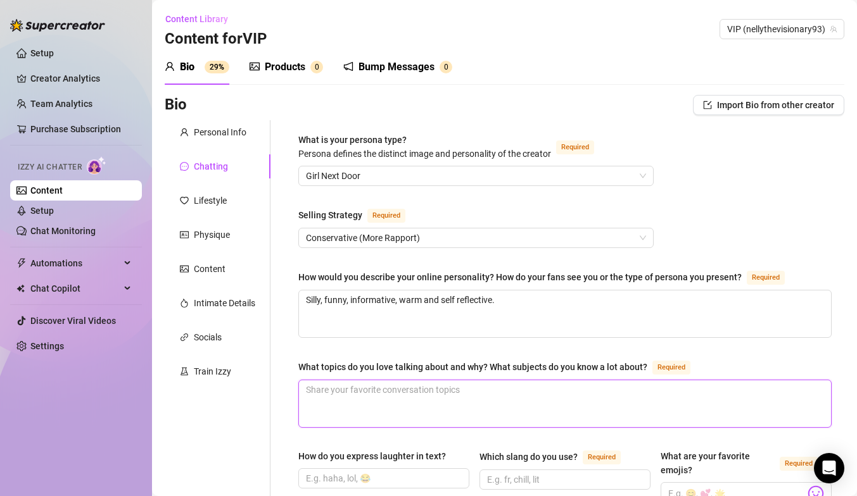
click at [355, 415] on textarea "What topics do you love talking about and why? What subjects do you know a lot …" at bounding box center [565, 404] width 532 height 47
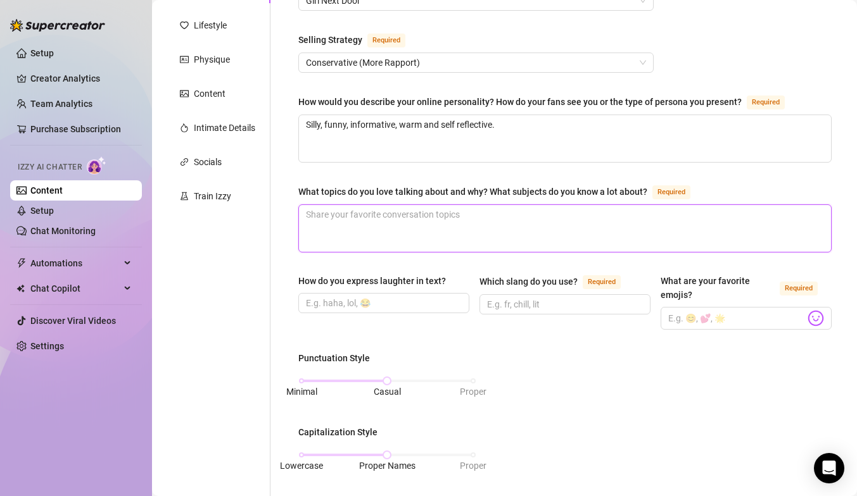
scroll to position [175, 0]
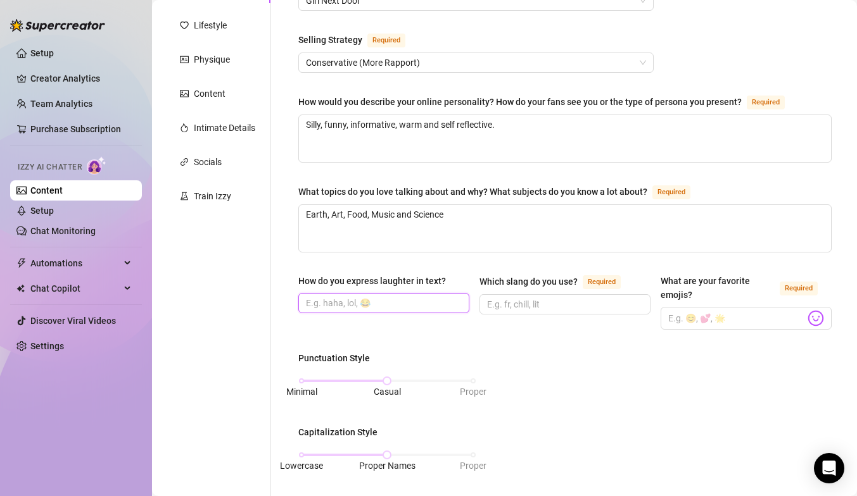
click at [342, 306] on input "How do you express laughter in text?" at bounding box center [382, 303] width 153 height 14
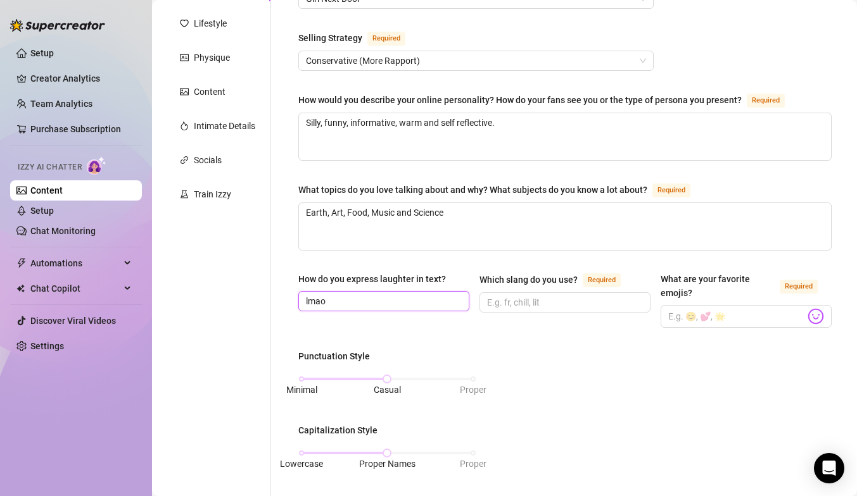
scroll to position [178, 0]
click at [540, 297] on input "Which slang do you use? Required" at bounding box center [563, 302] width 153 height 14
click at [730, 320] on input "What are your favorite emojis? Required" at bounding box center [736, 316] width 137 height 16
click at [812, 314] on img at bounding box center [815, 316] width 16 height 16
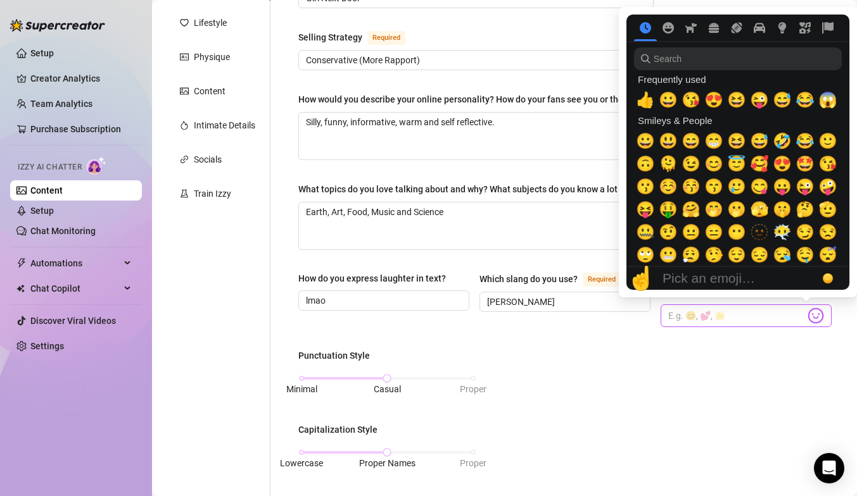
click at [811, 314] on img at bounding box center [815, 316] width 16 height 16
click at [745, 165] on div "😇" at bounding box center [736, 164] width 23 height 23
click at [810, 313] on img at bounding box center [815, 316] width 16 height 16
click at [804, 192] on span "😜" at bounding box center [804, 187] width 19 height 18
drag, startPoint x: 736, startPoint y: 143, endPoint x: 727, endPoint y: 160, distance: 19.6
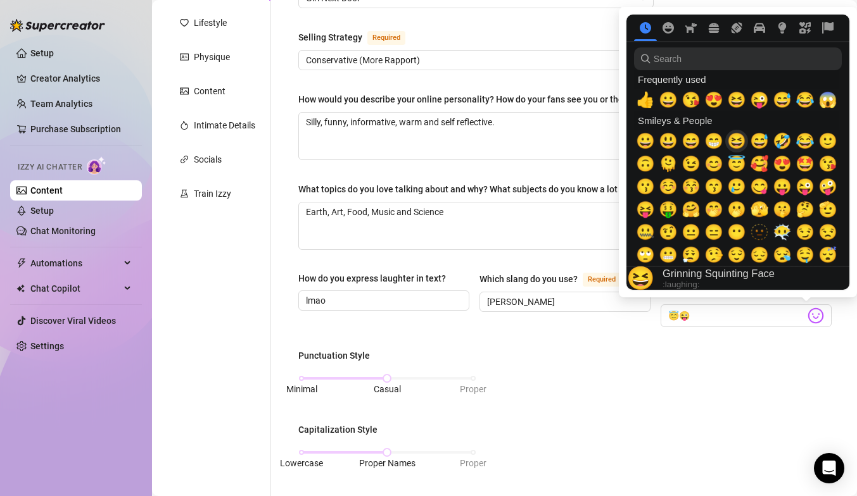
click at [736, 142] on span "😆" at bounding box center [736, 141] width 19 height 18
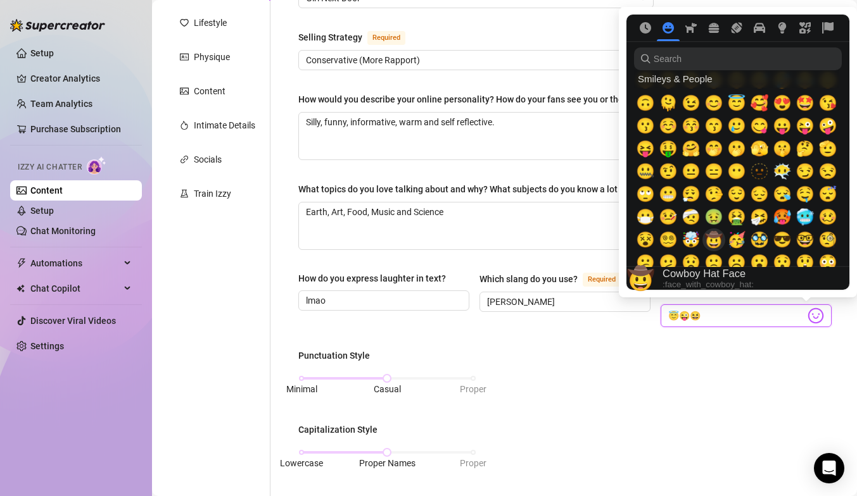
scroll to position [117, 0]
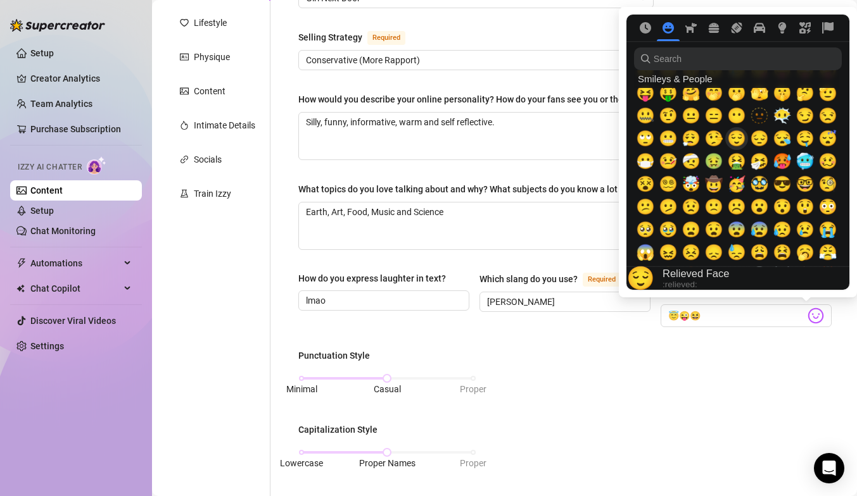
click at [736, 142] on span "😌" at bounding box center [736, 139] width 19 height 18
click at [806, 144] on span "🤤" at bounding box center [804, 139] width 19 height 18
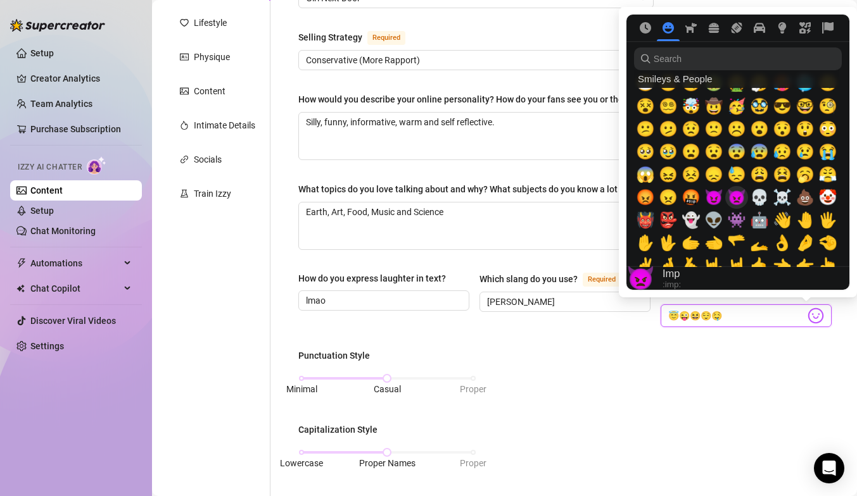
scroll to position [208, 0]
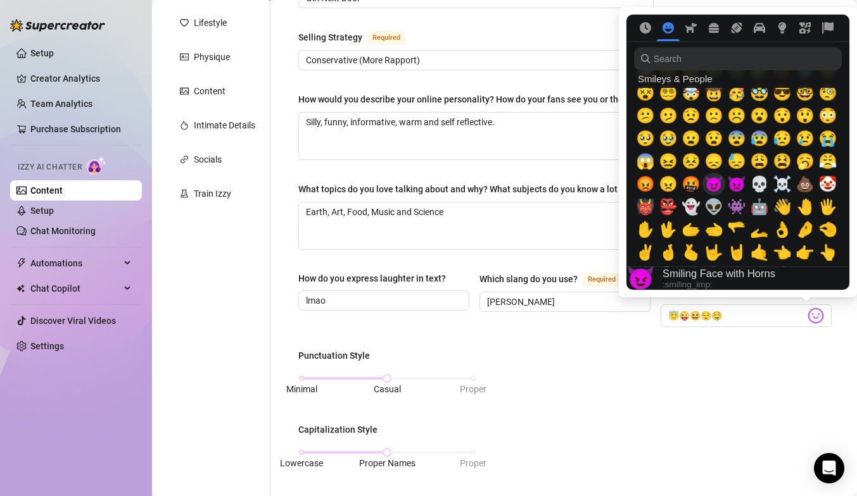
click at [717, 186] on span "😈" at bounding box center [713, 184] width 19 height 18
click at [716, 204] on span "👽" at bounding box center [713, 207] width 19 height 18
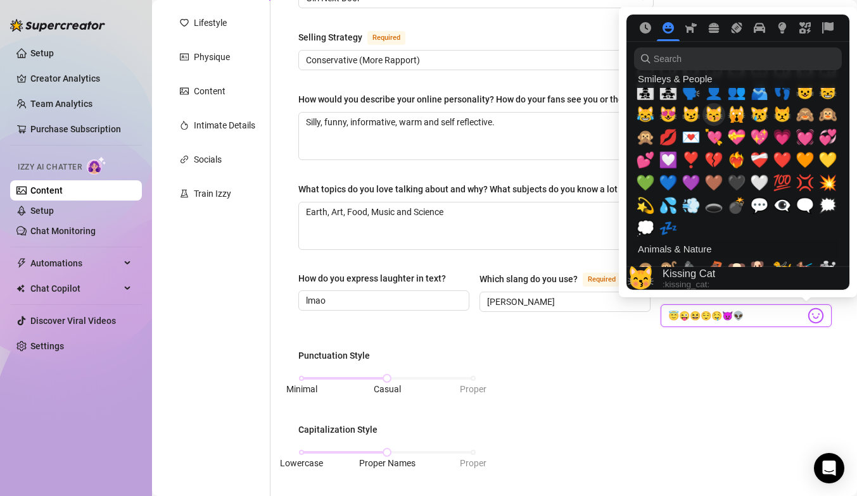
scroll to position [1246, 0]
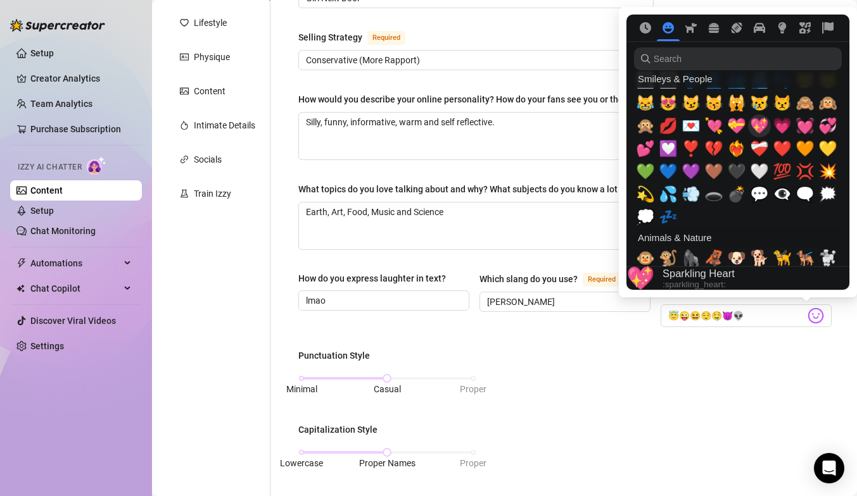
click at [759, 132] on span "💖" at bounding box center [759, 126] width 19 height 18
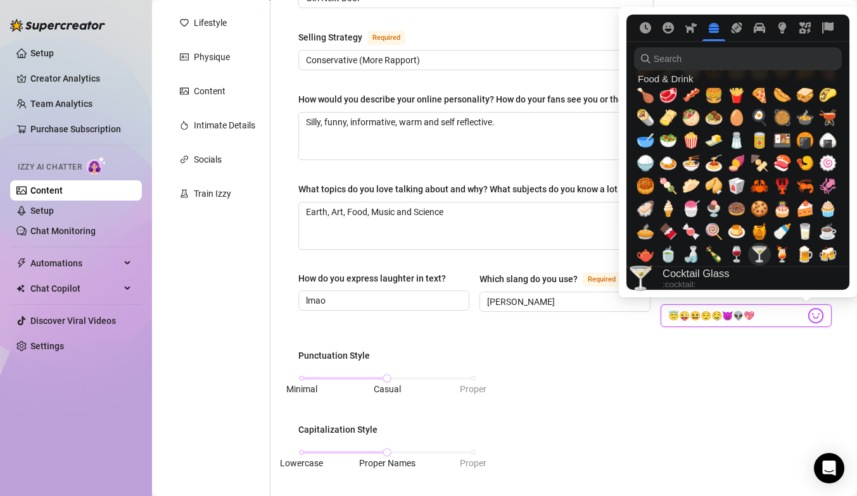
scroll to position [1760, 0]
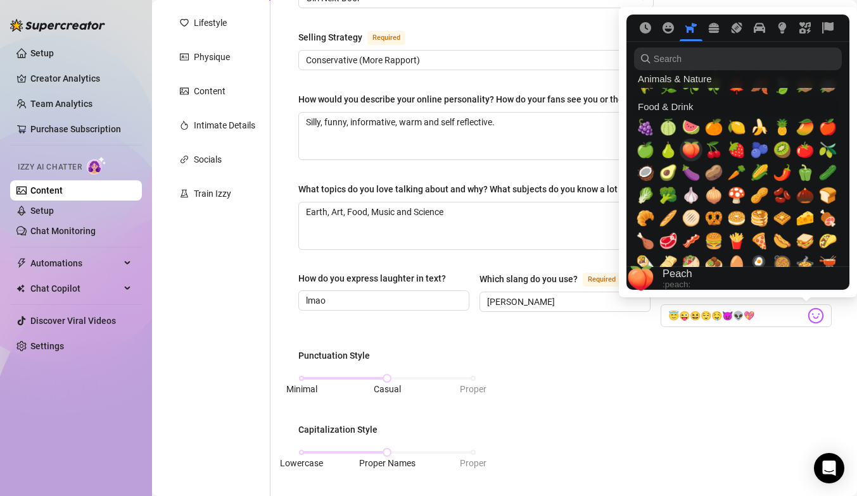
click at [693, 173] on span "🍆" at bounding box center [690, 173] width 19 height 18
click at [695, 152] on span "🍑" at bounding box center [690, 150] width 19 height 18
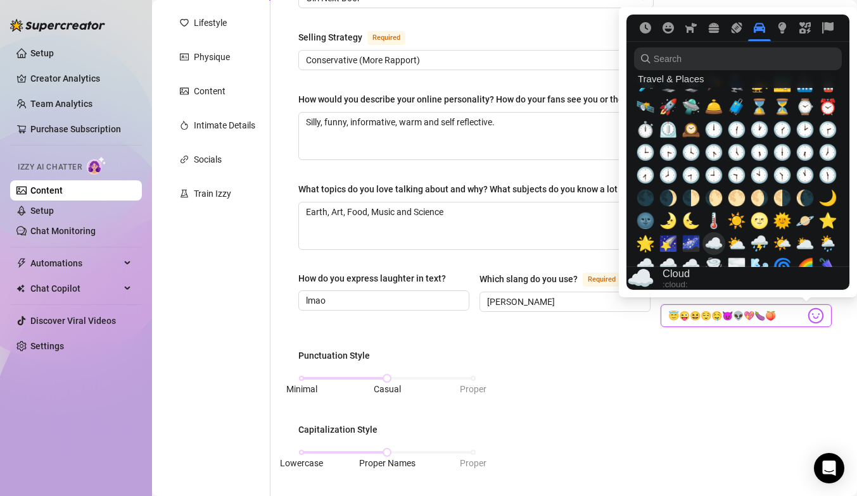
scroll to position [2800, 0]
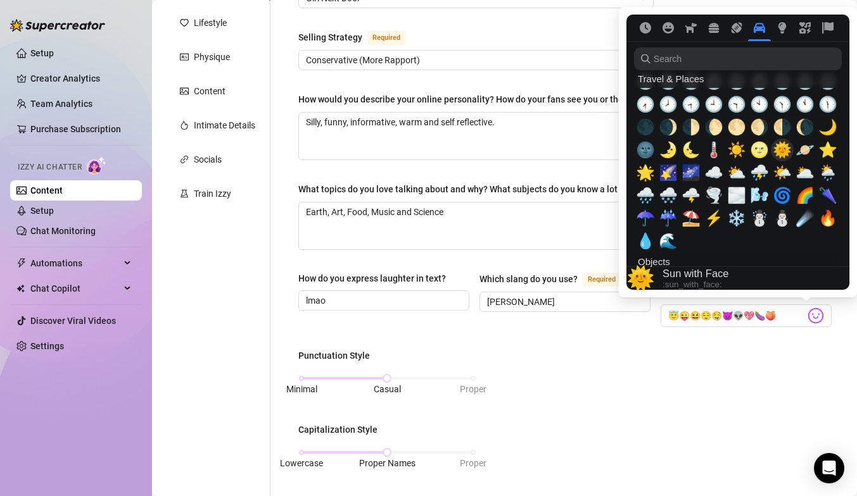
click at [788, 154] on span "🌞" at bounding box center [782, 150] width 19 height 18
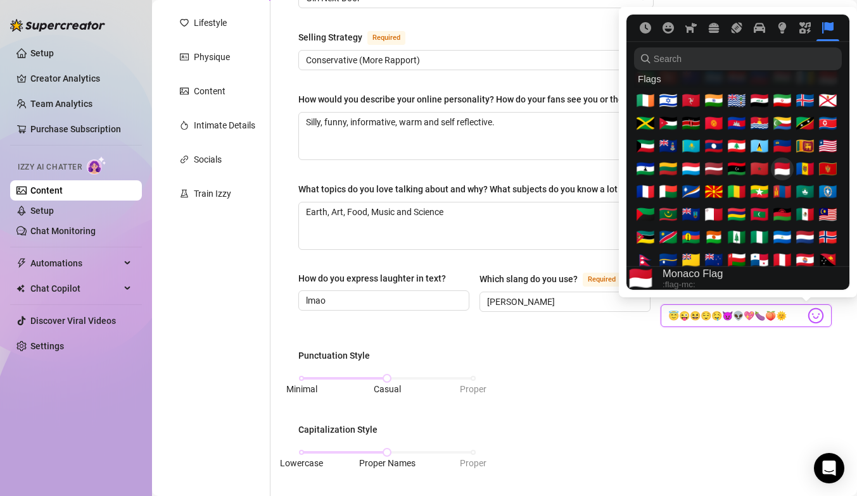
scroll to position [4355, 0]
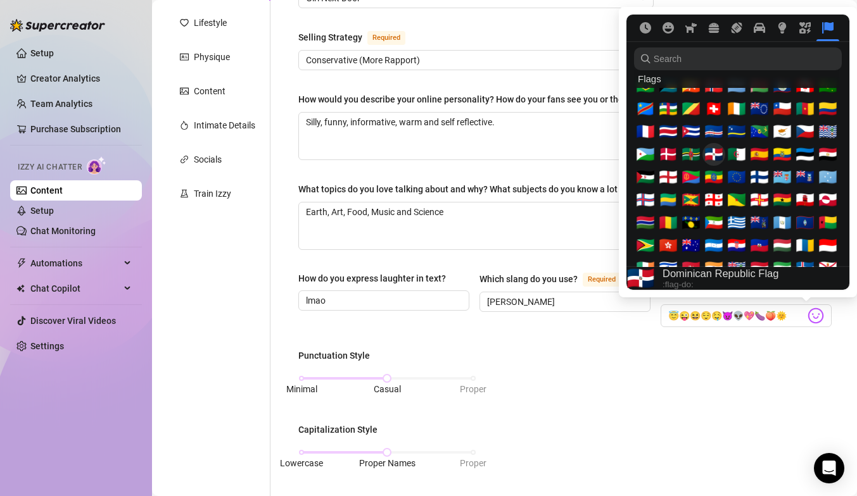
click at [721, 158] on span "🇩🇴" at bounding box center [713, 155] width 19 height 18
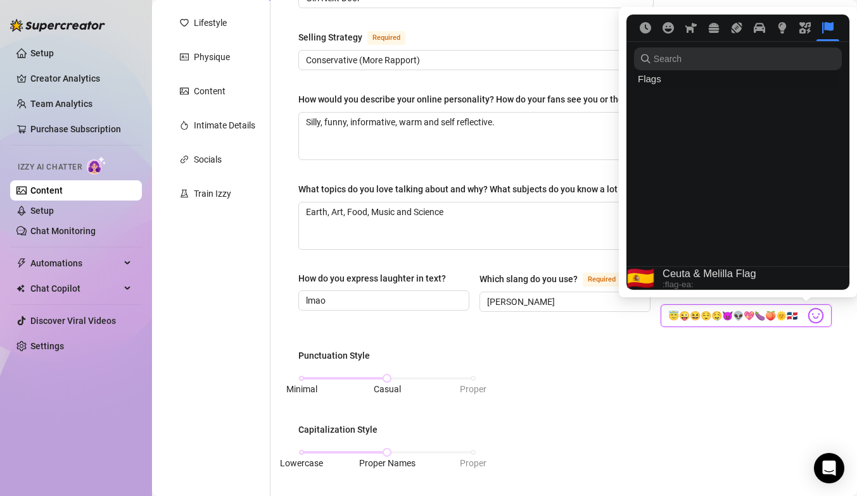
scroll to position [4322, 0]
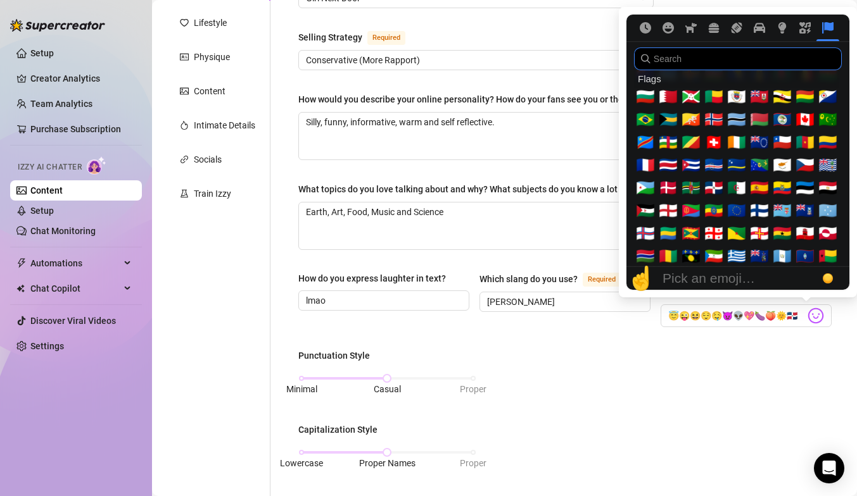
click at [724, 58] on input "search" at bounding box center [738, 58] width 208 height 23
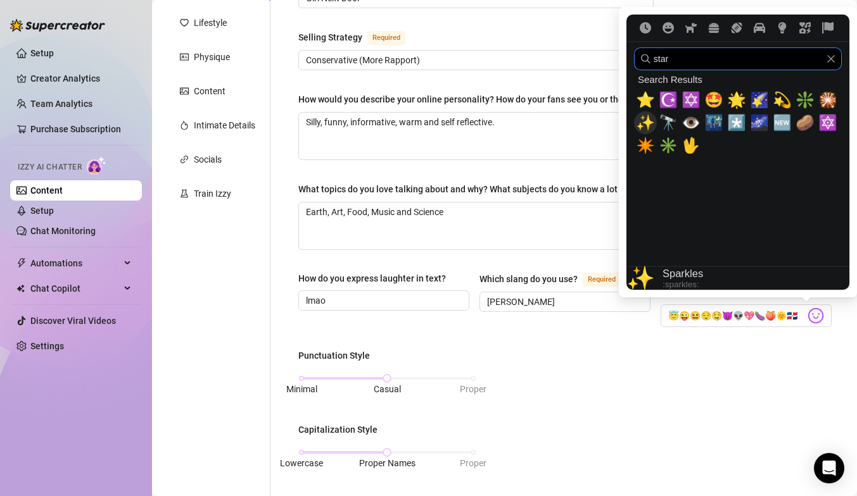
click at [652, 123] on span "✨" at bounding box center [645, 123] width 19 height 18
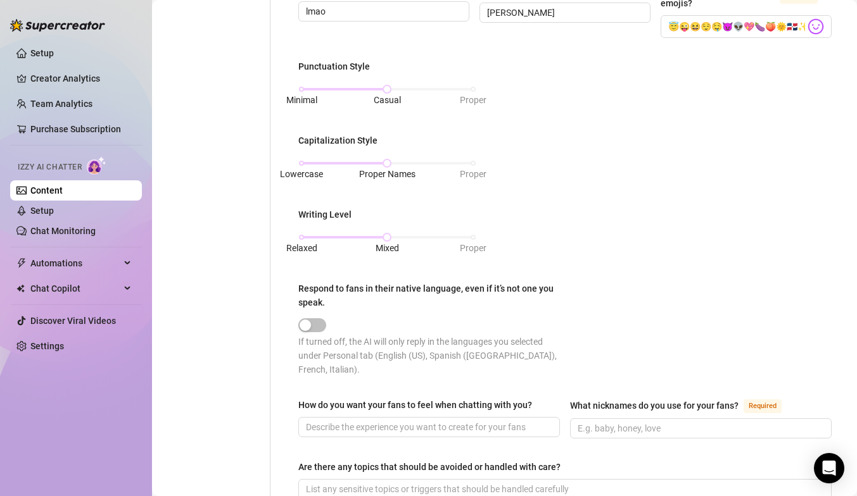
scroll to position [469, 0]
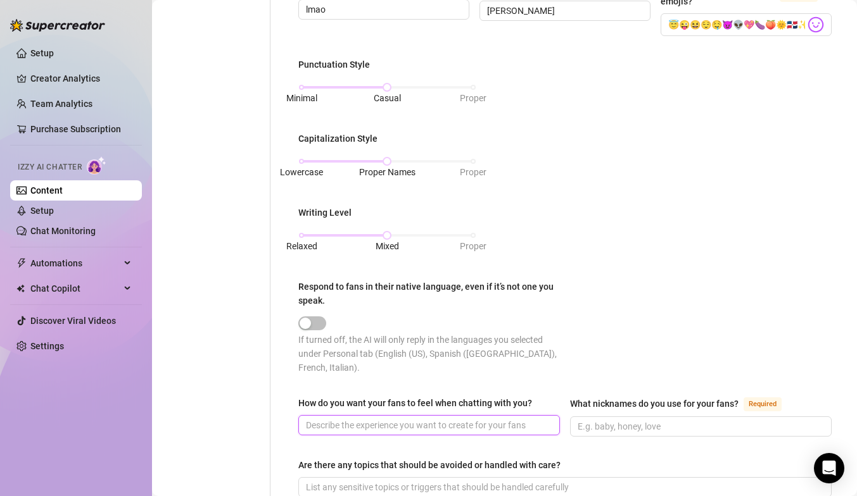
click at [363, 424] on input "How do you want your fans to feel when chatting with you?" at bounding box center [428, 426] width 244 height 14
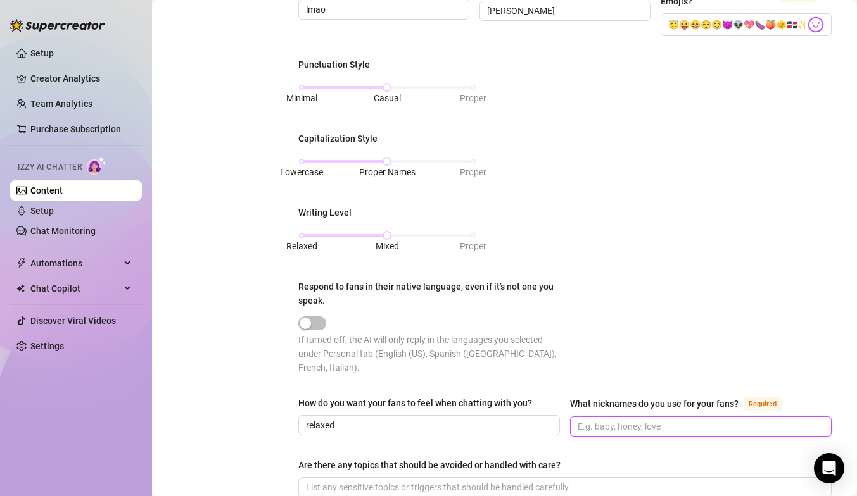
click at [596, 425] on input "What nicknames do you use for your fans? Required" at bounding box center [699, 427] width 244 height 14
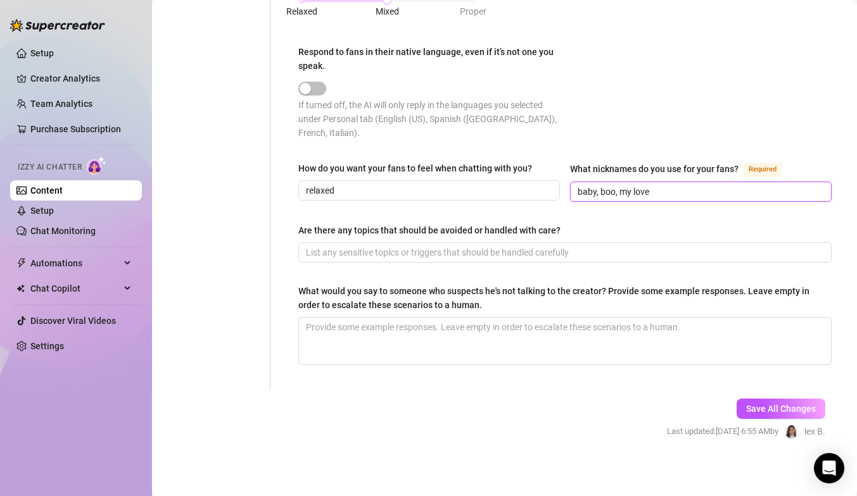
scroll to position [705, 0]
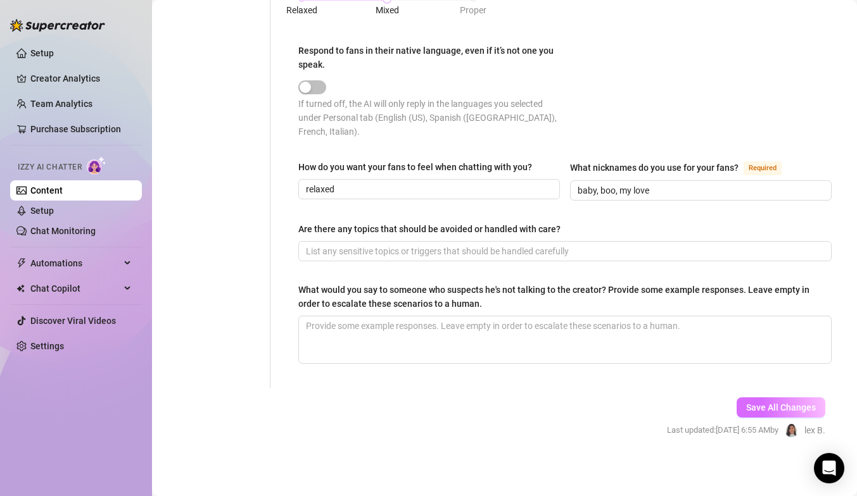
click at [746, 407] on span "Save All Changes" at bounding box center [781, 408] width 70 height 10
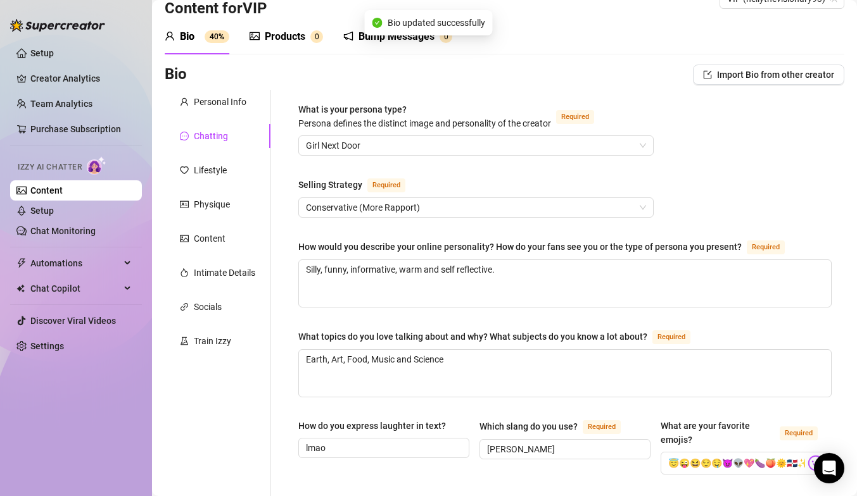
scroll to position [0, 0]
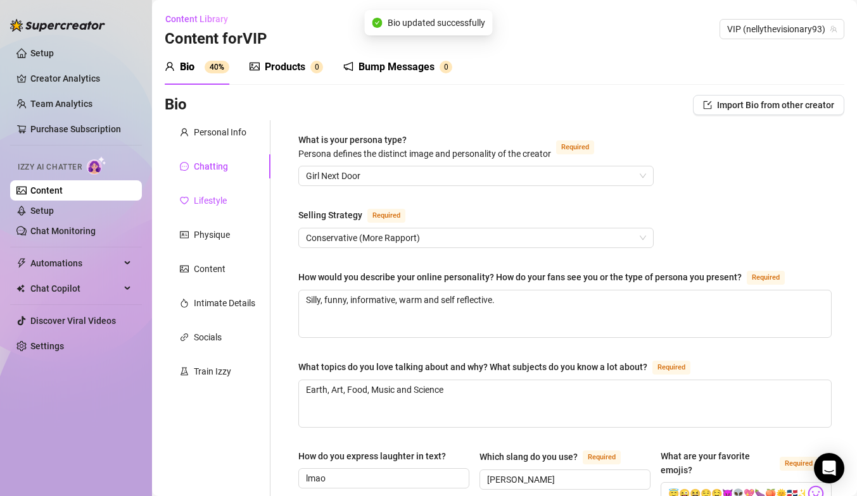
click at [203, 205] on div "Lifestyle" at bounding box center [210, 201] width 33 height 14
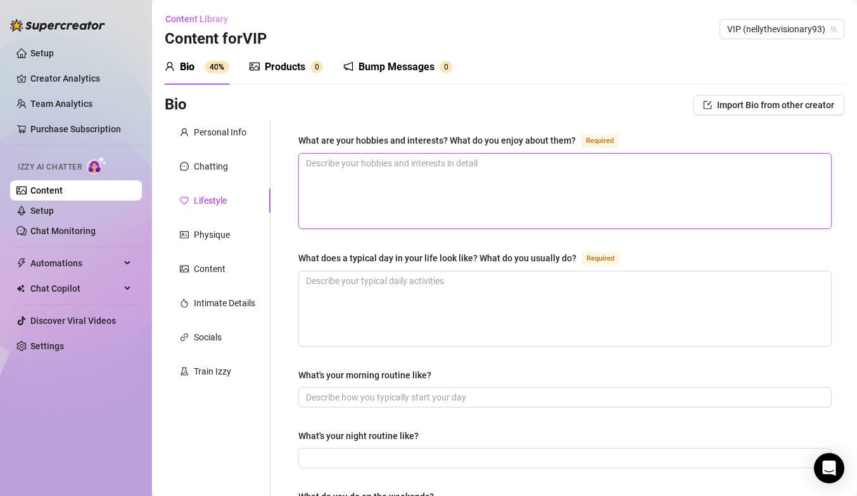
click at [353, 193] on textarea "What are your hobbies and interests? What do you enjoy about them? Required" at bounding box center [565, 191] width 532 height 75
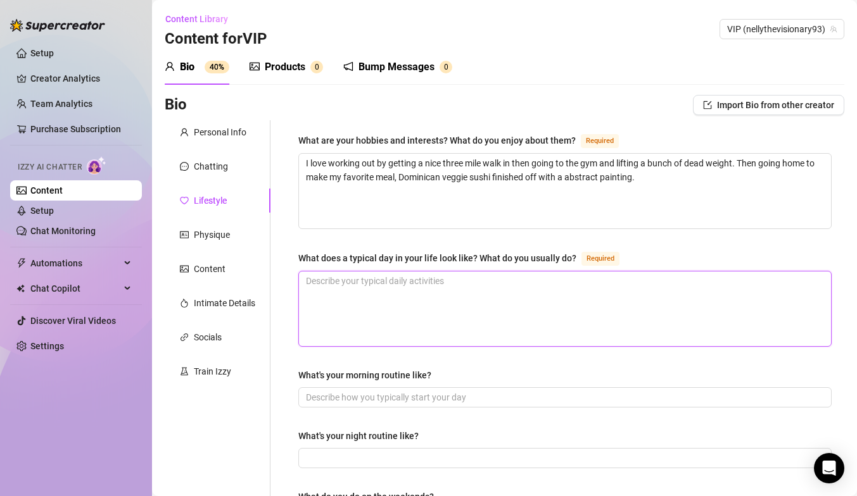
click at [339, 325] on textarea "What does a typical day in your life look like? What do you usually do? Required" at bounding box center [565, 309] width 532 height 75
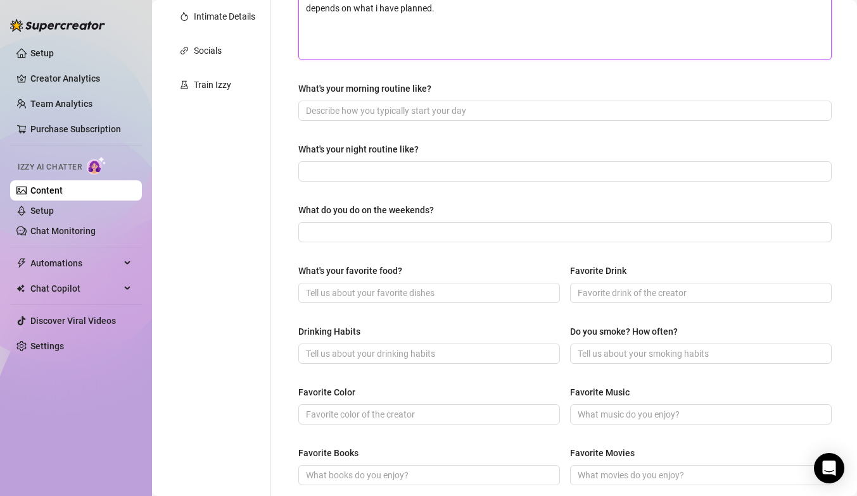
scroll to position [353, 0]
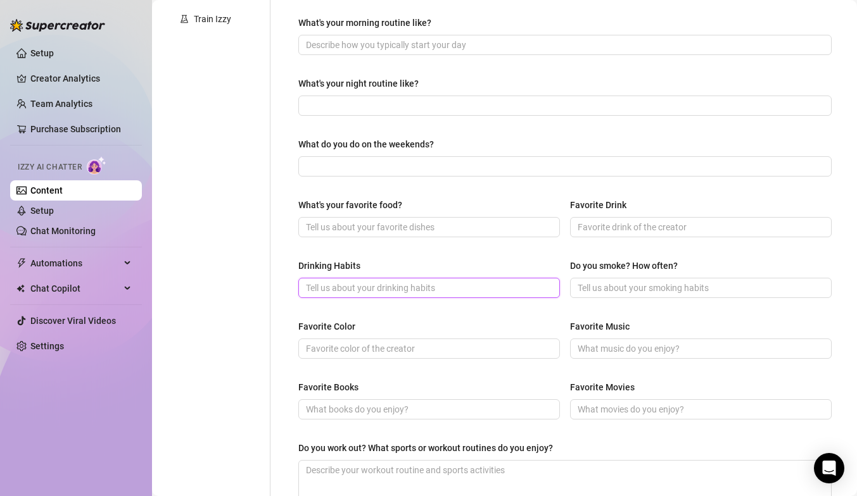
click at [338, 288] on input "Drinking Habits" at bounding box center [428, 288] width 244 height 14
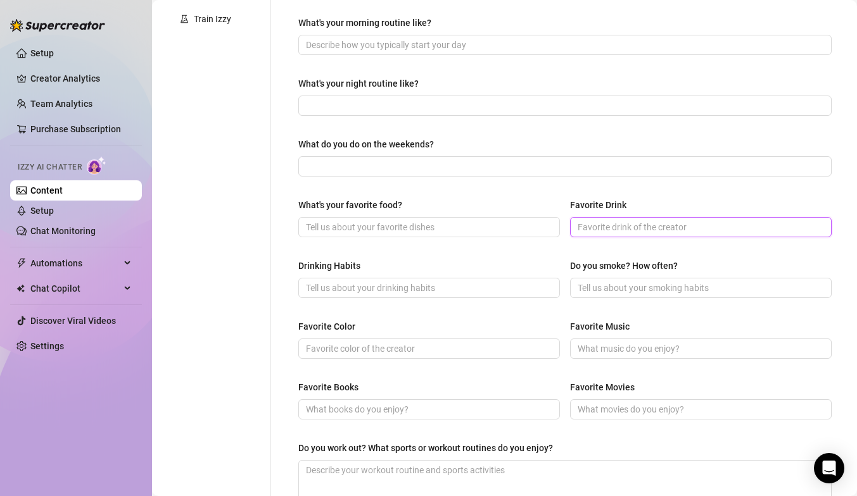
click at [584, 220] on input "Favorite Drink" at bounding box center [699, 227] width 244 height 14
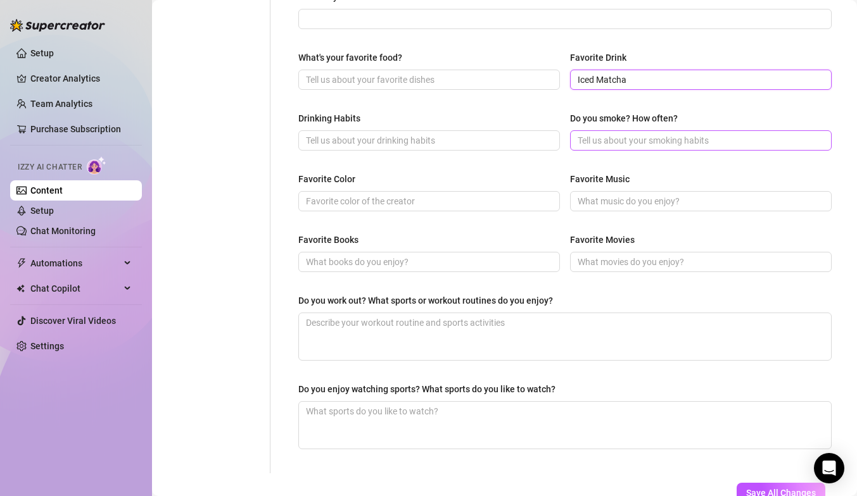
scroll to position [587, 0]
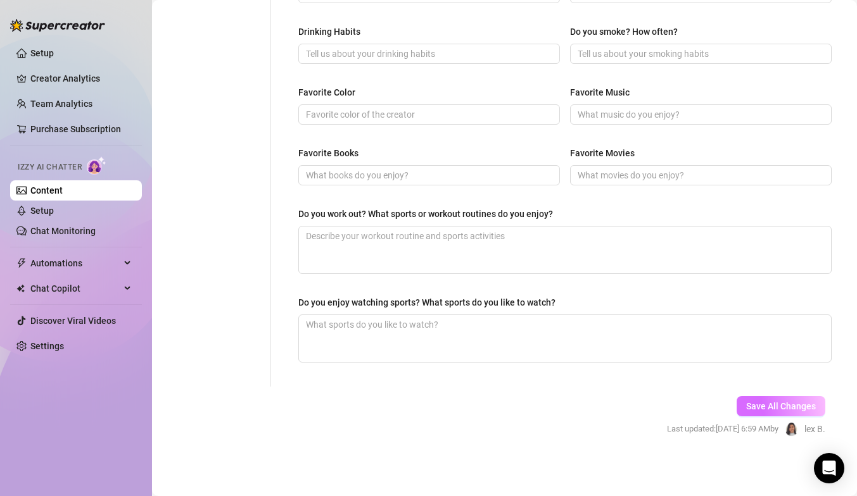
click at [755, 397] on button "Save All Changes" at bounding box center [780, 406] width 89 height 20
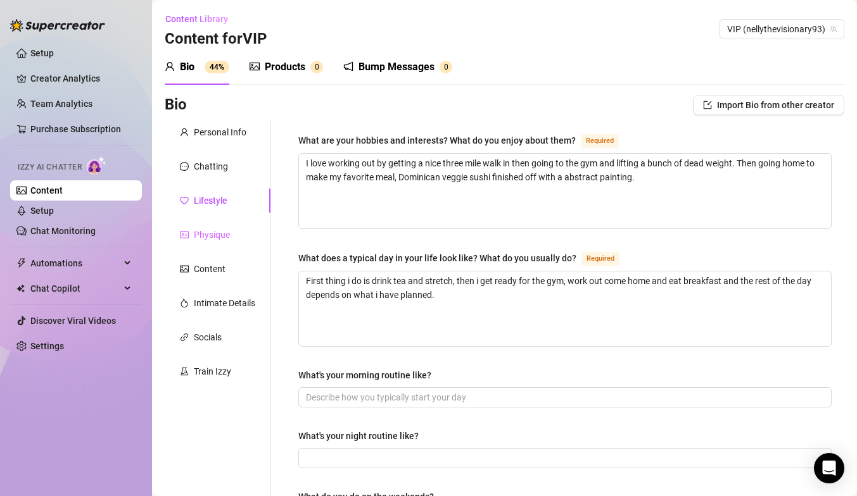
click at [233, 232] on div "Physique" at bounding box center [218, 235] width 106 height 24
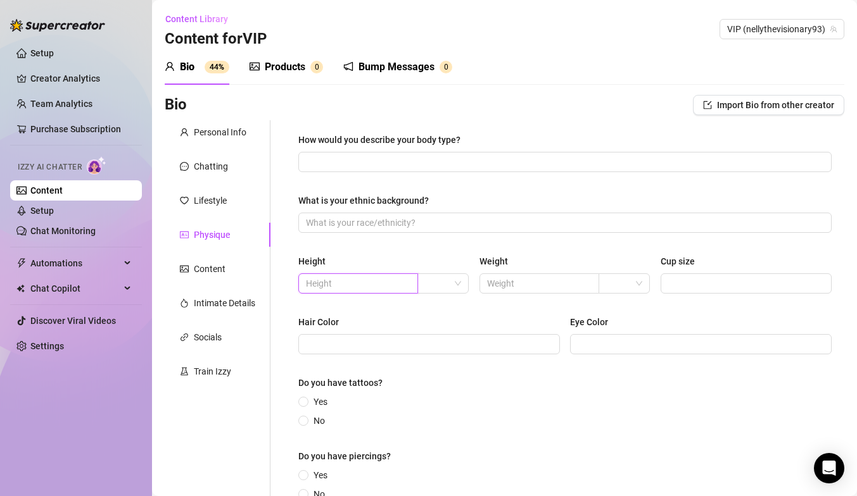
click at [327, 280] on input "text" at bounding box center [357, 284] width 102 height 14
click at [453, 286] on span at bounding box center [443, 283] width 36 height 19
click at [444, 324] on div "ft" at bounding box center [441, 329] width 30 height 14
click at [381, 282] on input "5" at bounding box center [357, 284] width 102 height 14
click at [493, 287] on input "text" at bounding box center [538, 284] width 102 height 14
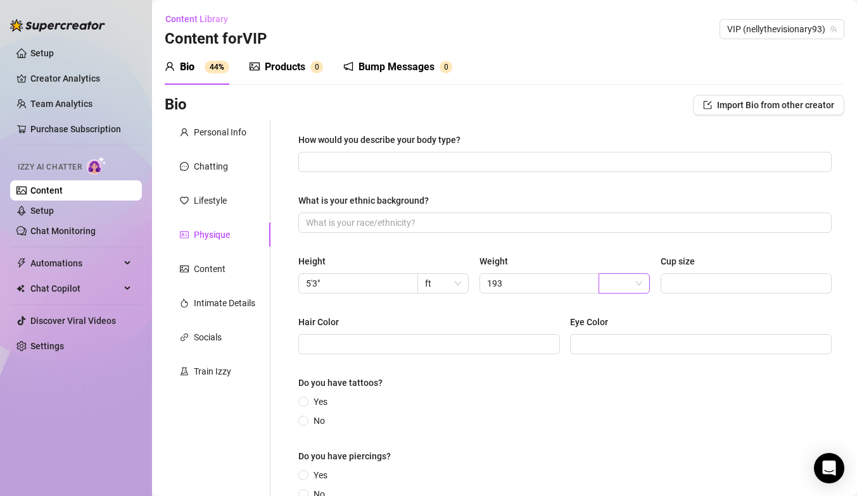
click at [617, 288] on input "search" at bounding box center [618, 283] width 25 height 19
click at [611, 331] on div "lbs" at bounding box center [618, 329] width 30 height 14
click at [668, 287] on input "Cup size" at bounding box center [744, 284] width 153 height 14
click at [512, 344] on input "Hair Color" at bounding box center [428, 345] width 244 height 14
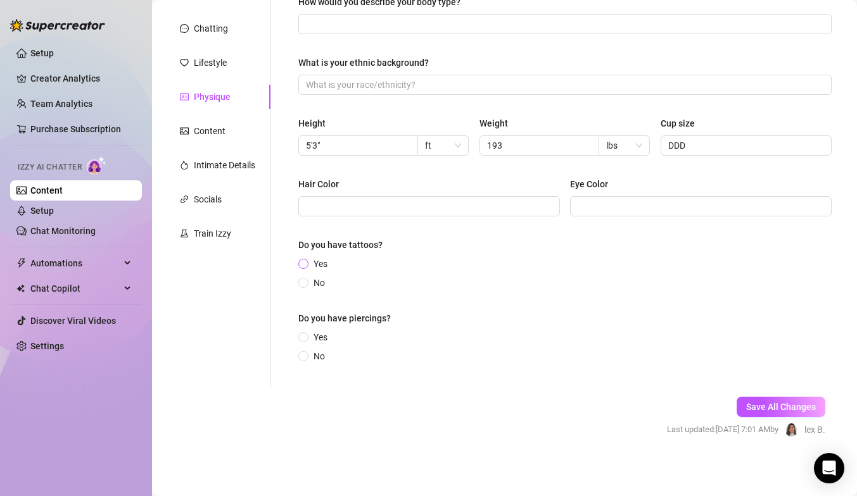
click at [310, 263] on span "Yes" at bounding box center [320, 264] width 24 height 14
click at [306, 263] on input "Yes" at bounding box center [303, 265] width 5 height 8
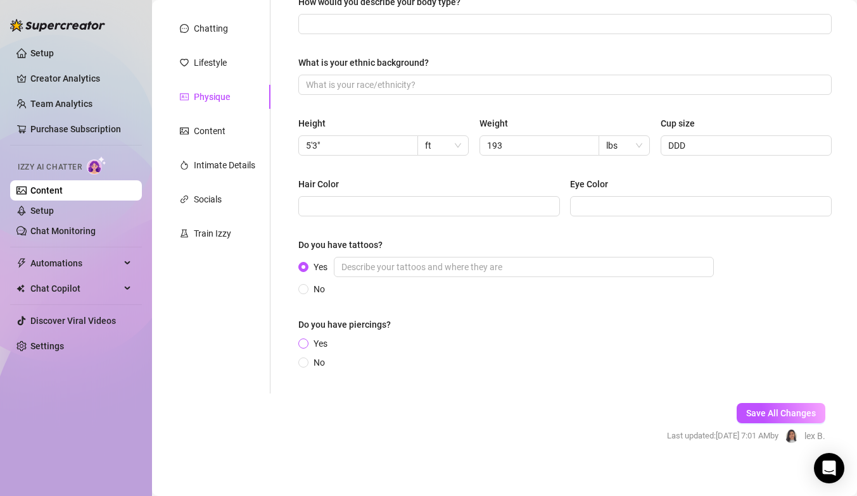
click at [308, 344] on span at bounding box center [303, 344] width 10 height 10
click at [306, 344] on input "Yes" at bounding box center [303, 345] width 5 height 8
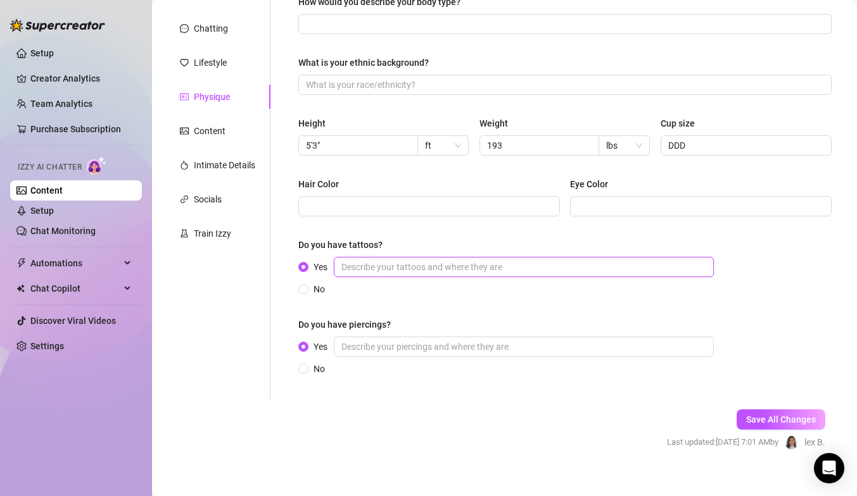
click at [353, 274] on input "Yes" at bounding box center [524, 267] width 380 height 20
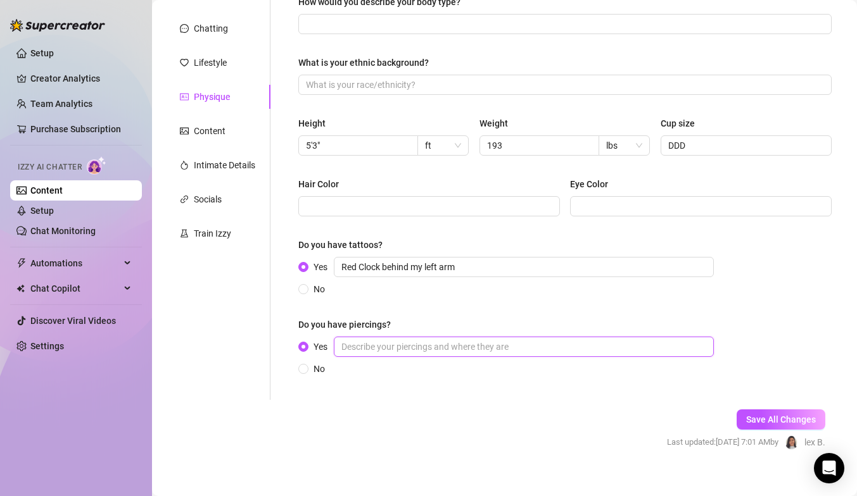
click at [360, 342] on input "Yes" at bounding box center [524, 347] width 380 height 20
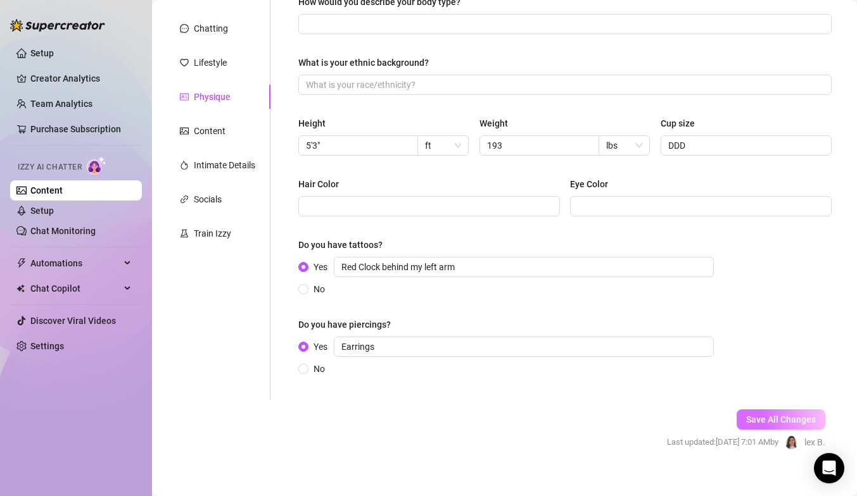
click at [746, 421] on span "Save All Changes" at bounding box center [781, 420] width 70 height 10
click at [199, 126] on div "Content" at bounding box center [210, 131] width 32 height 14
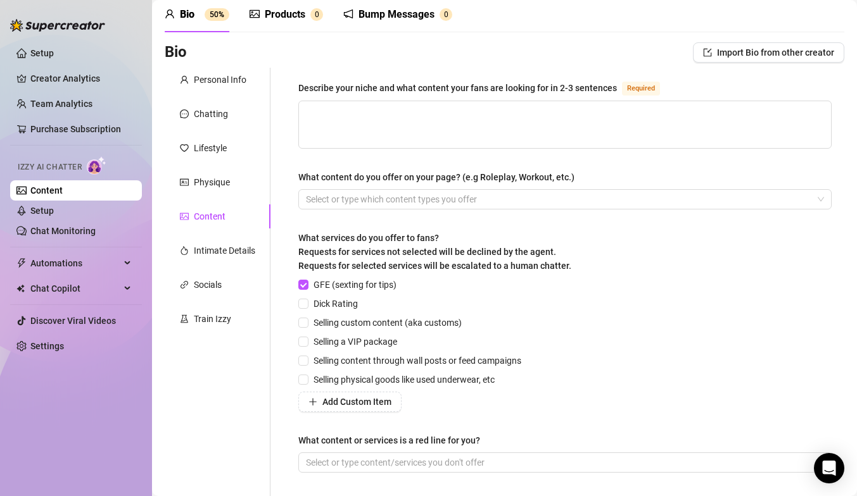
scroll to position [0, 0]
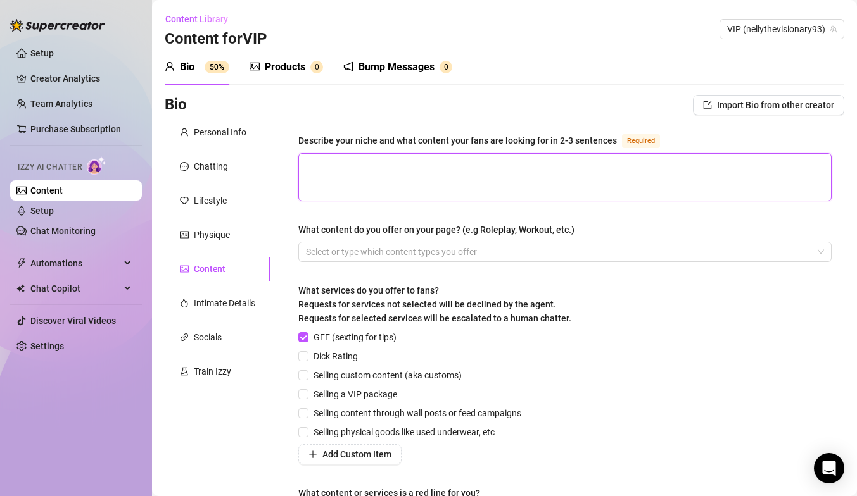
click at [339, 172] on textarea "Describe your niche and what content your fans are looking for in 2-3 sentences…" at bounding box center [565, 177] width 532 height 47
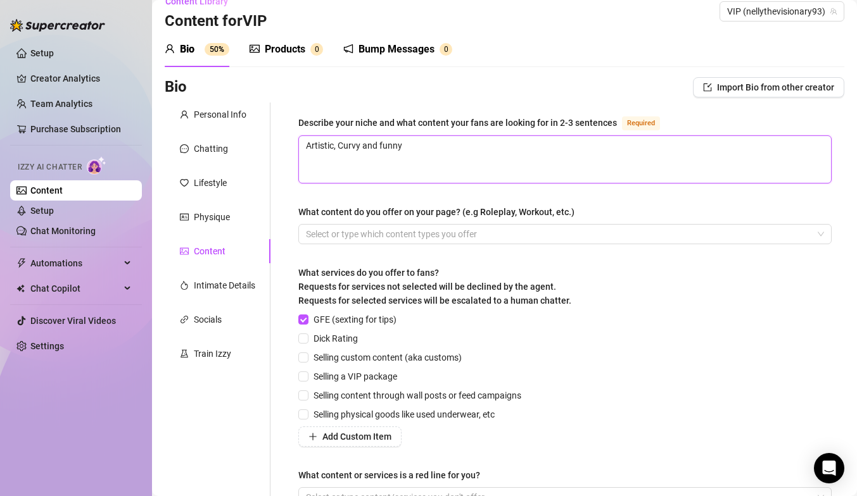
scroll to position [34, 0]
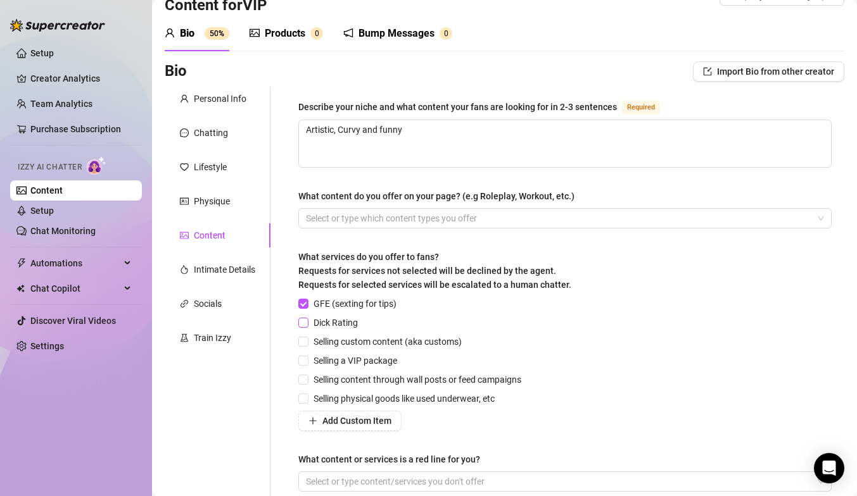
click at [306, 322] on input "Dick Rating" at bounding box center [302, 322] width 9 height 9
click at [307, 343] on span at bounding box center [303, 342] width 10 height 10
click at [307, 343] on input "Selling custom content (aka customs)" at bounding box center [302, 341] width 9 height 9
click at [306, 361] on input "Selling a VIP package" at bounding box center [302, 360] width 9 height 9
click at [307, 380] on span at bounding box center [303, 380] width 10 height 10
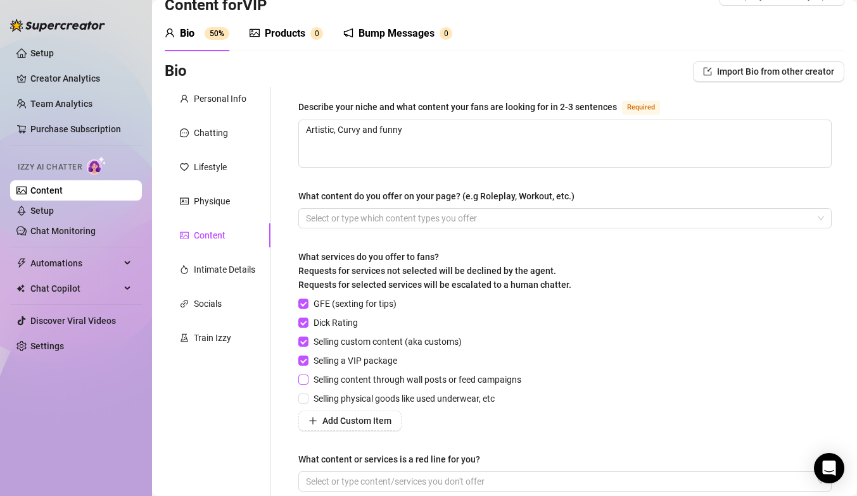
click at [307, 380] on input "Selling content through wall posts or feed campaigns" at bounding box center [302, 379] width 9 height 9
click at [305, 400] on input "Selling physical goods like used underwear, etc" at bounding box center [302, 398] width 9 height 9
click at [334, 420] on span "Add Custom Item" at bounding box center [356, 421] width 69 height 10
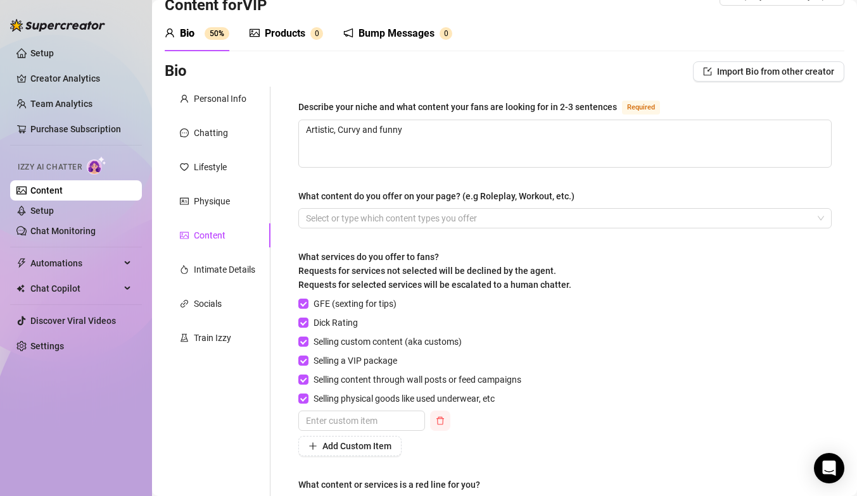
click at [439, 419] on icon "delete" at bounding box center [440, 421] width 9 height 9
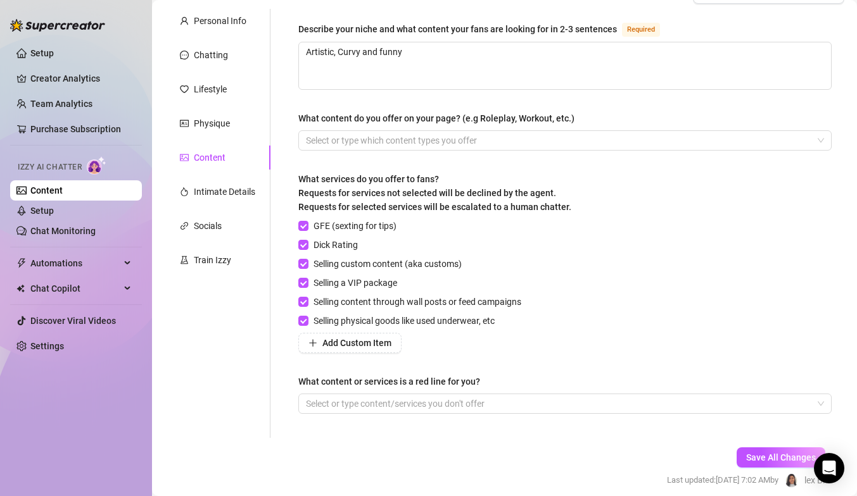
scroll to position [113, 0]
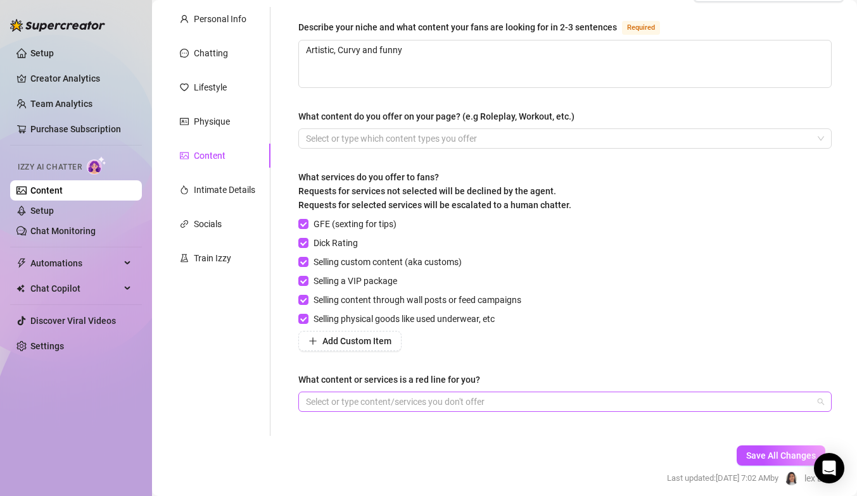
click at [437, 406] on div at bounding box center [558, 402] width 515 height 18
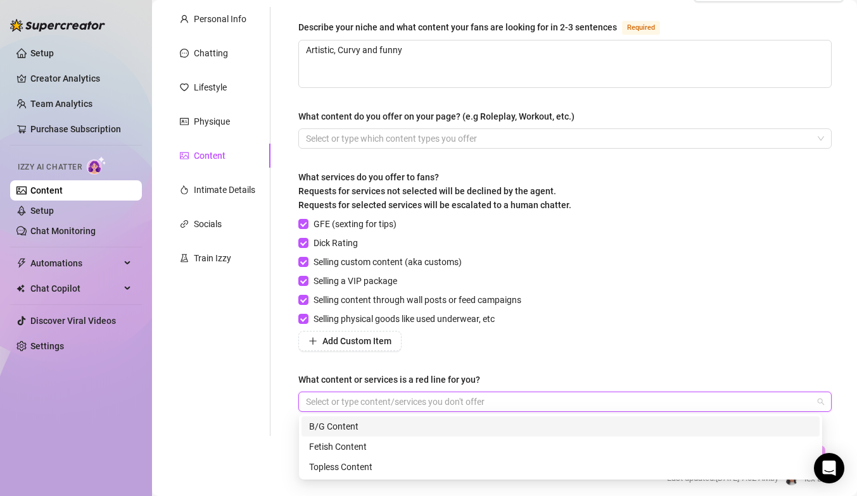
click at [434, 422] on div "B/G Content" at bounding box center [560, 427] width 503 height 14
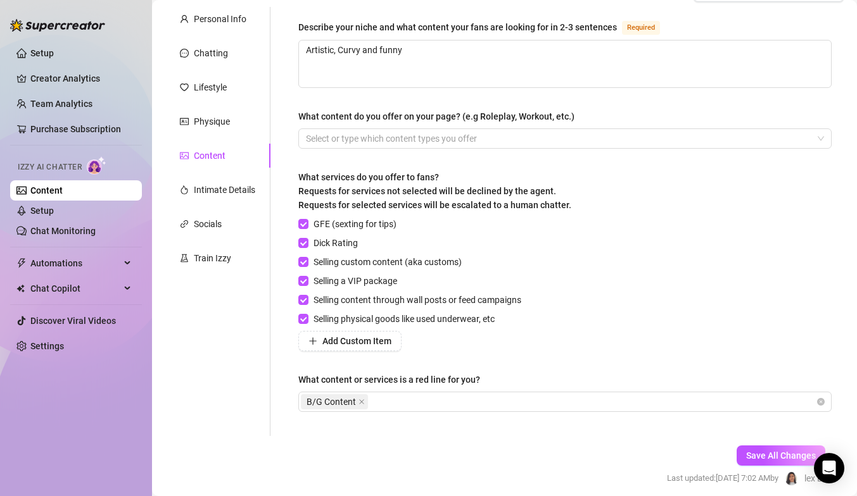
click at [512, 338] on div "Add Custom Item" at bounding box center [412, 341] width 228 height 20
click at [746, 451] on span "Save All Changes" at bounding box center [781, 456] width 70 height 10
click at [227, 196] on div "Intimate Details" at bounding box center [224, 190] width 61 height 14
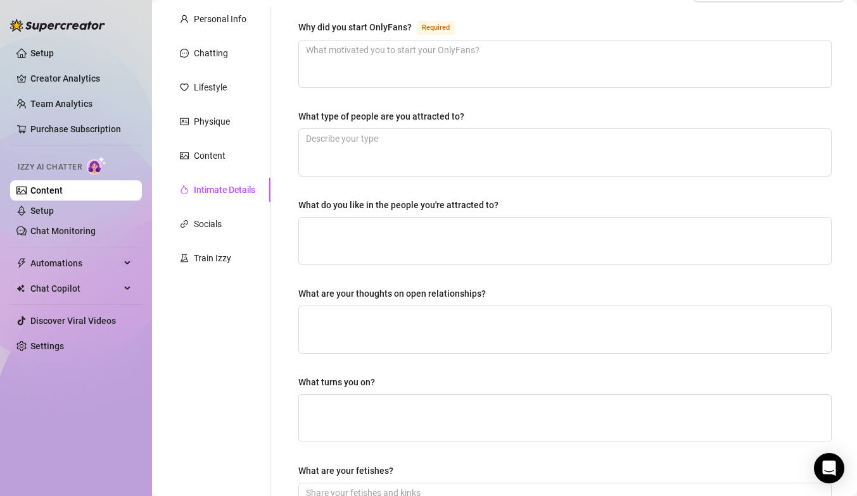
click at [365, 91] on div "Why did you start OnlyFans? Required What type of people are you attracted to? …" at bounding box center [564, 326] width 533 height 612
click at [367, 89] on div "Why did you start OnlyFans? Required What type of people are you attracted to? …" at bounding box center [564, 326] width 533 height 612
click at [370, 86] on textarea "Why did you start OnlyFans? Required" at bounding box center [565, 64] width 532 height 47
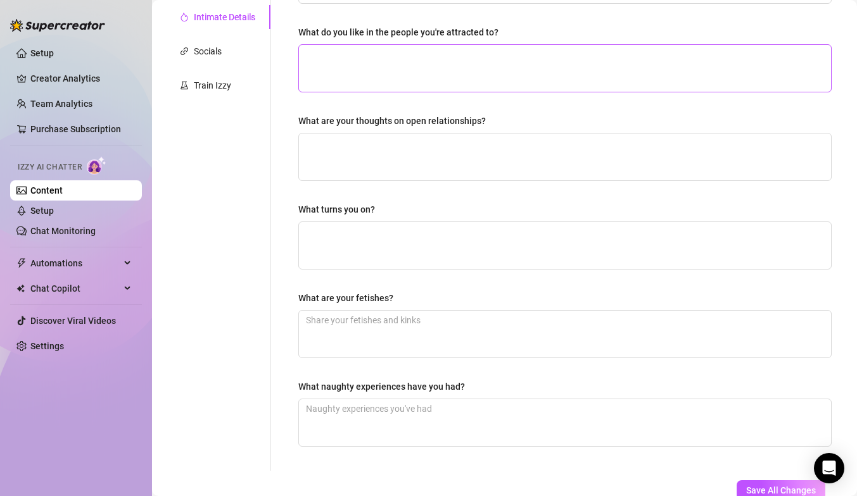
scroll to position [289, 0]
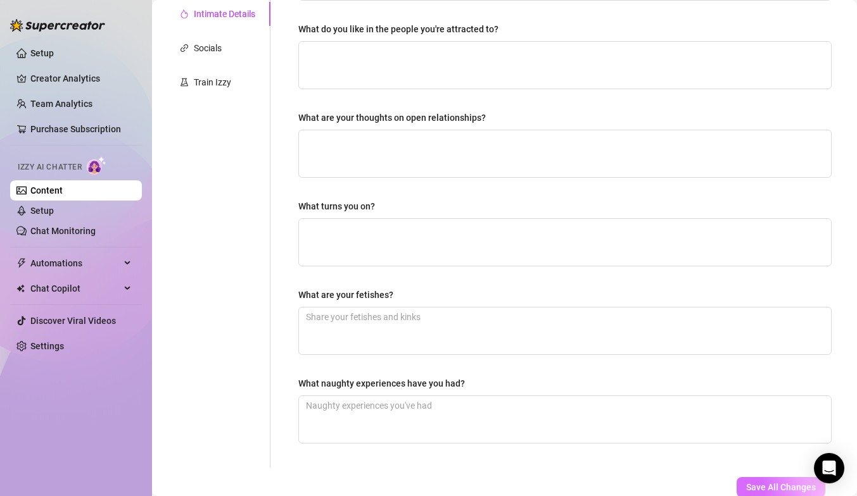
click at [761, 488] on span "Save All Changes" at bounding box center [781, 488] width 70 height 10
click at [231, 42] on div "Socials" at bounding box center [218, 48] width 106 height 24
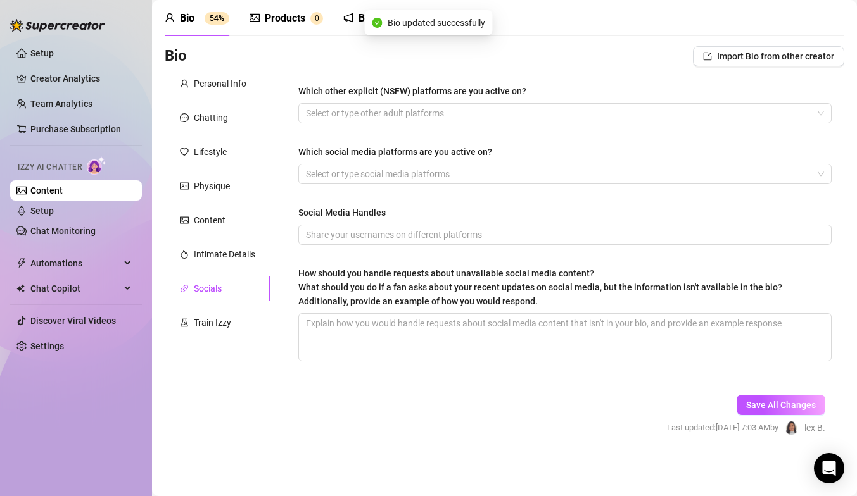
scroll to position [49, 0]
click at [378, 117] on div at bounding box center [558, 113] width 515 height 18
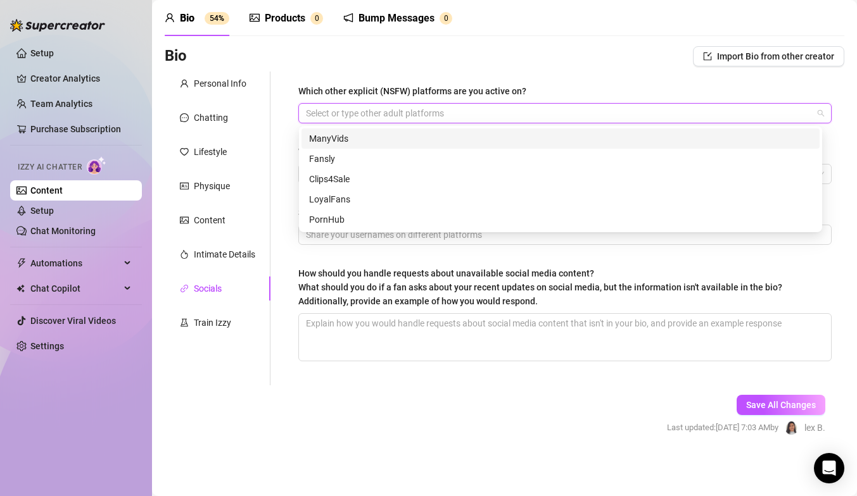
click at [386, 25] on div "Bump Messages" at bounding box center [396, 18] width 76 height 15
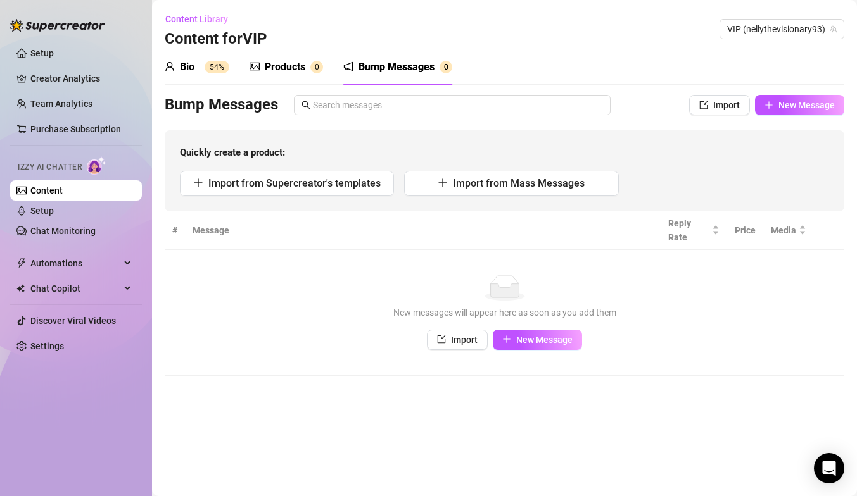
scroll to position [0, 0]
click at [201, 68] on div "Bio 54%" at bounding box center [197, 67] width 65 height 15
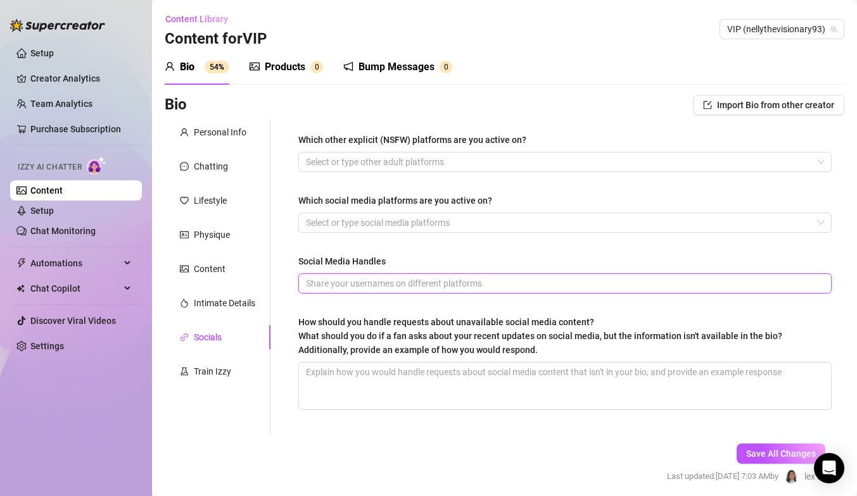
click at [354, 283] on input "Social Media Handles" at bounding box center [563, 284] width 515 height 14
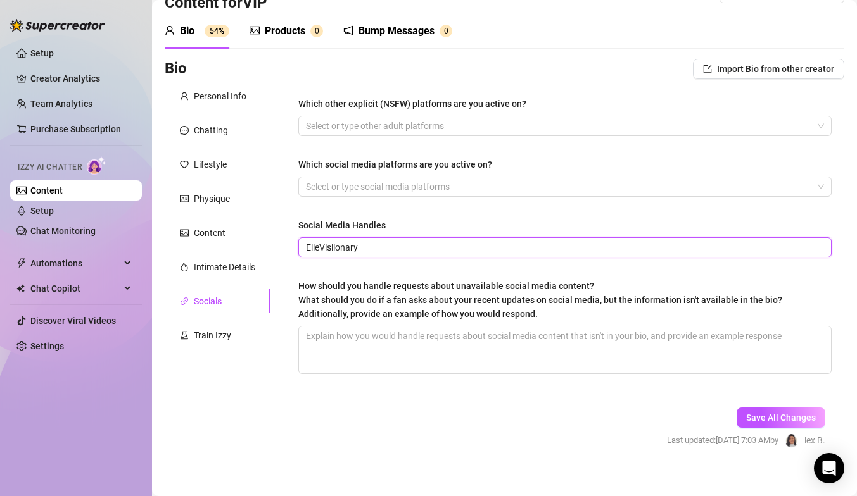
scroll to position [49, 0]
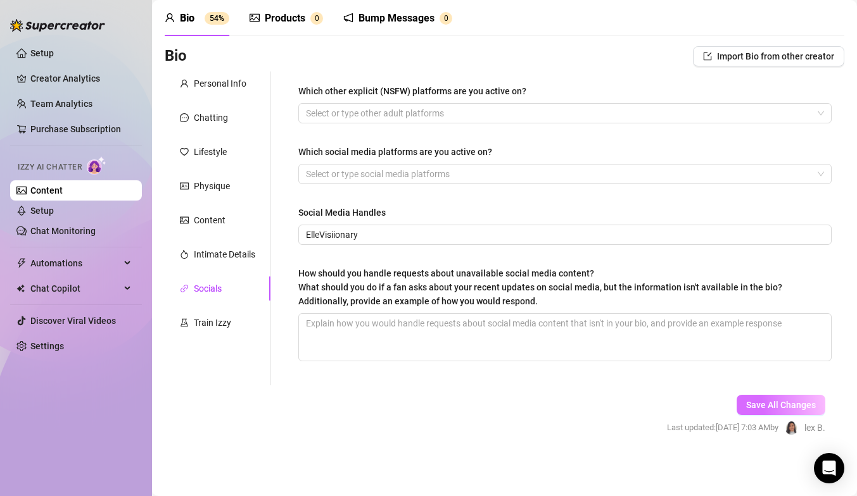
click at [762, 407] on span "Save All Changes" at bounding box center [781, 405] width 70 height 10
click at [232, 323] on div "Train Izzy" at bounding box center [218, 323] width 106 height 24
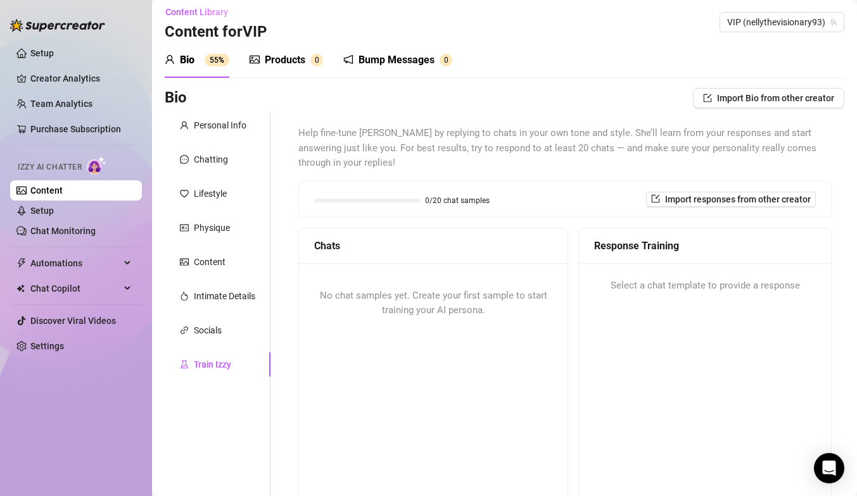
scroll to position [0, 0]
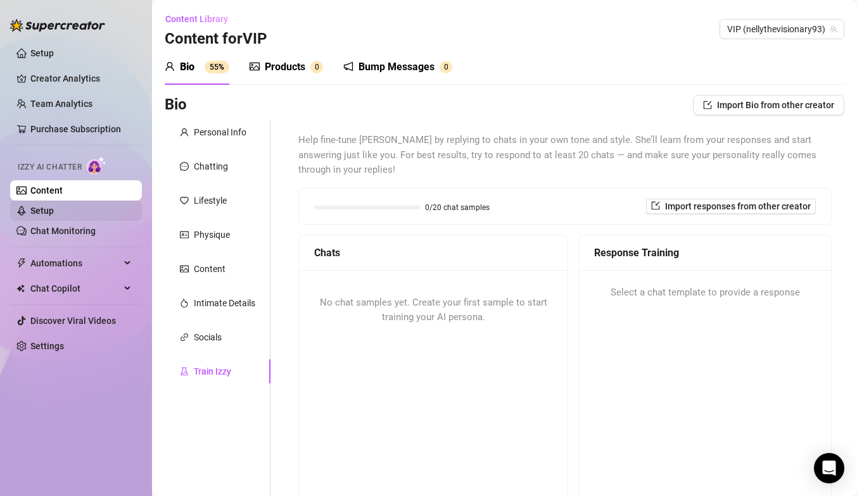
click at [54, 211] on link "Setup" at bounding box center [41, 211] width 23 height 10
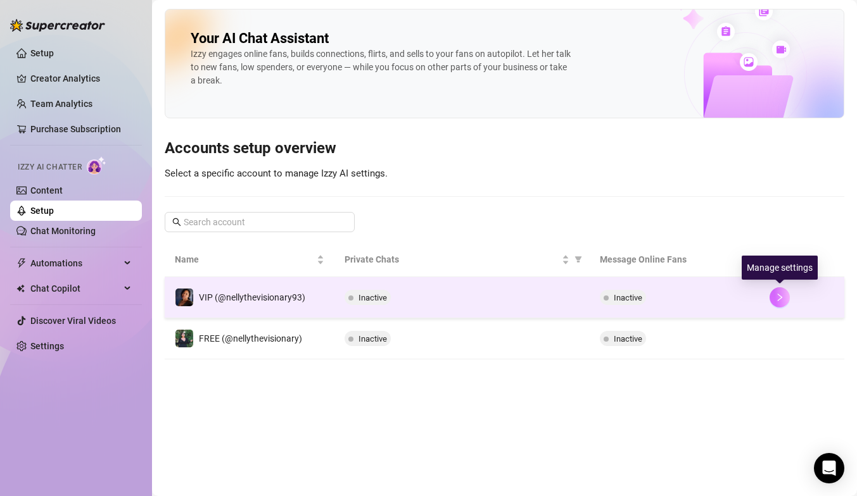
click at [778, 298] on icon "right" at bounding box center [779, 297] width 9 height 9
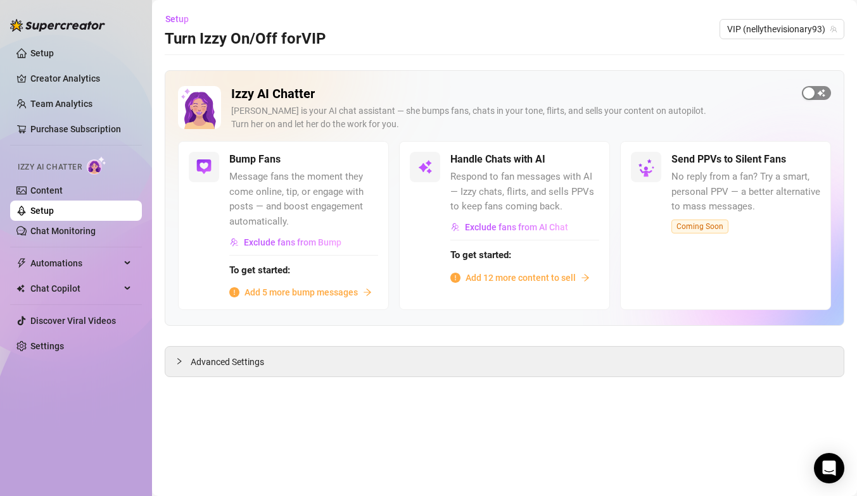
click at [819, 91] on span "button" at bounding box center [816, 93] width 29 height 14
click at [366, 161] on span "button" at bounding box center [364, 160] width 28 height 14
click at [338, 296] on span "Add 5 more bump messages" at bounding box center [300, 293] width 113 height 14
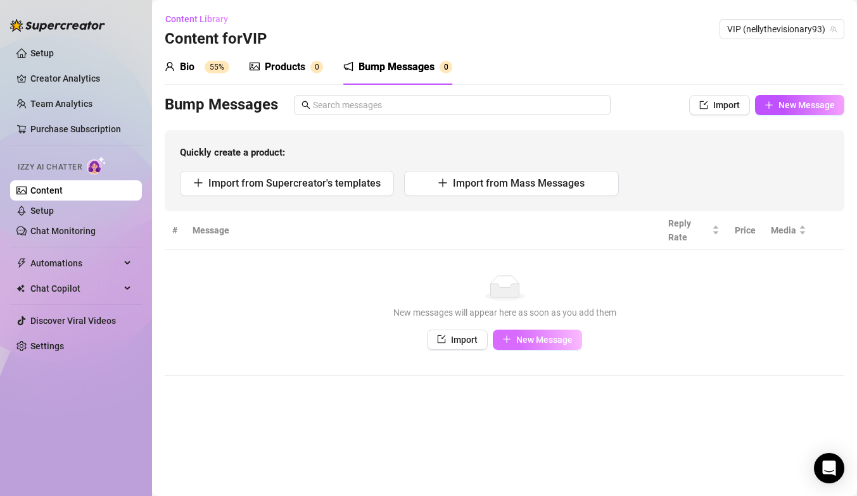
click at [517, 343] on span "New Message" at bounding box center [544, 340] width 56 height 10
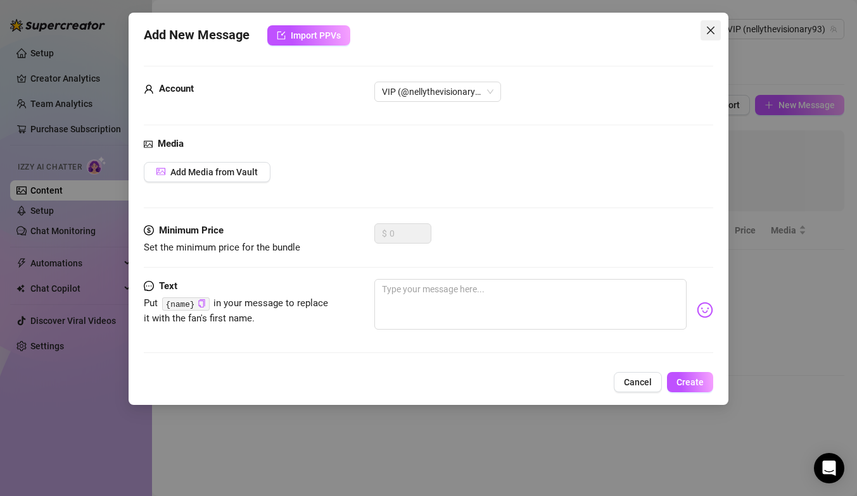
click at [712, 29] on icon "close" at bounding box center [710, 30] width 10 height 10
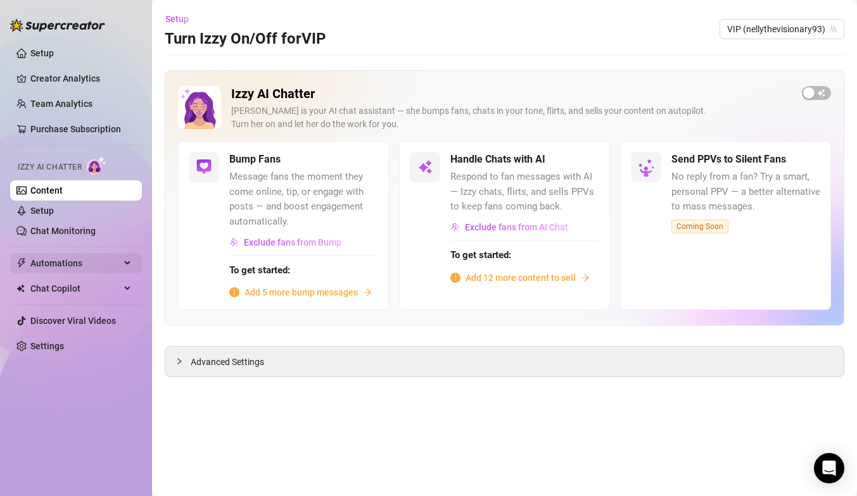
click at [84, 258] on span "Automations" at bounding box center [75, 263] width 90 height 20
